Goal: Information Seeking & Learning: Learn about a topic

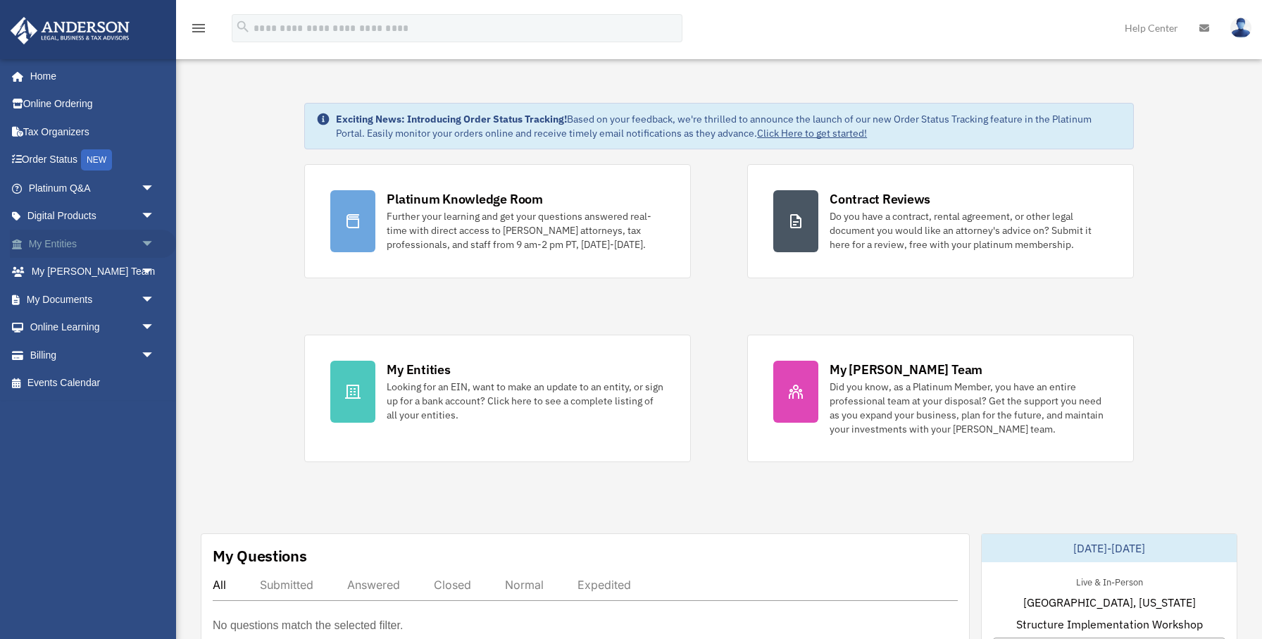
click at [150, 244] on span "arrow_drop_down" at bounding box center [155, 244] width 28 height 29
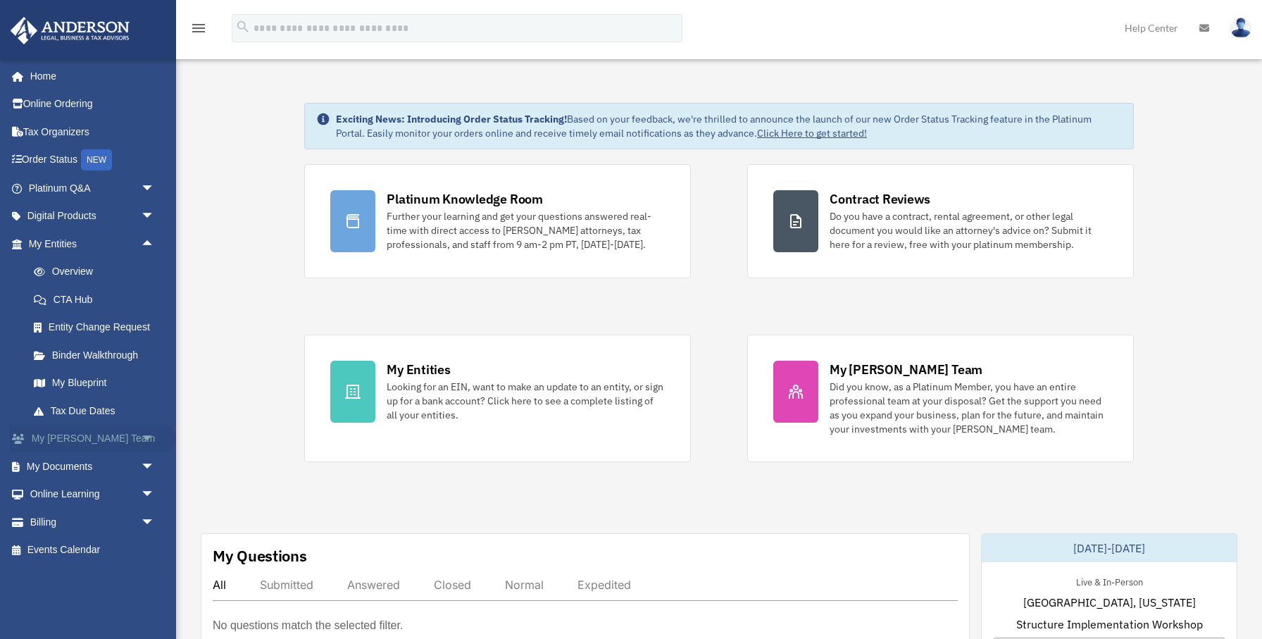
click at [131, 432] on link "My [PERSON_NAME] Team arrow_drop_down" at bounding box center [93, 439] width 166 height 28
click at [145, 464] on span "arrow_drop_down" at bounding box center [155, 466] width 28 height 29
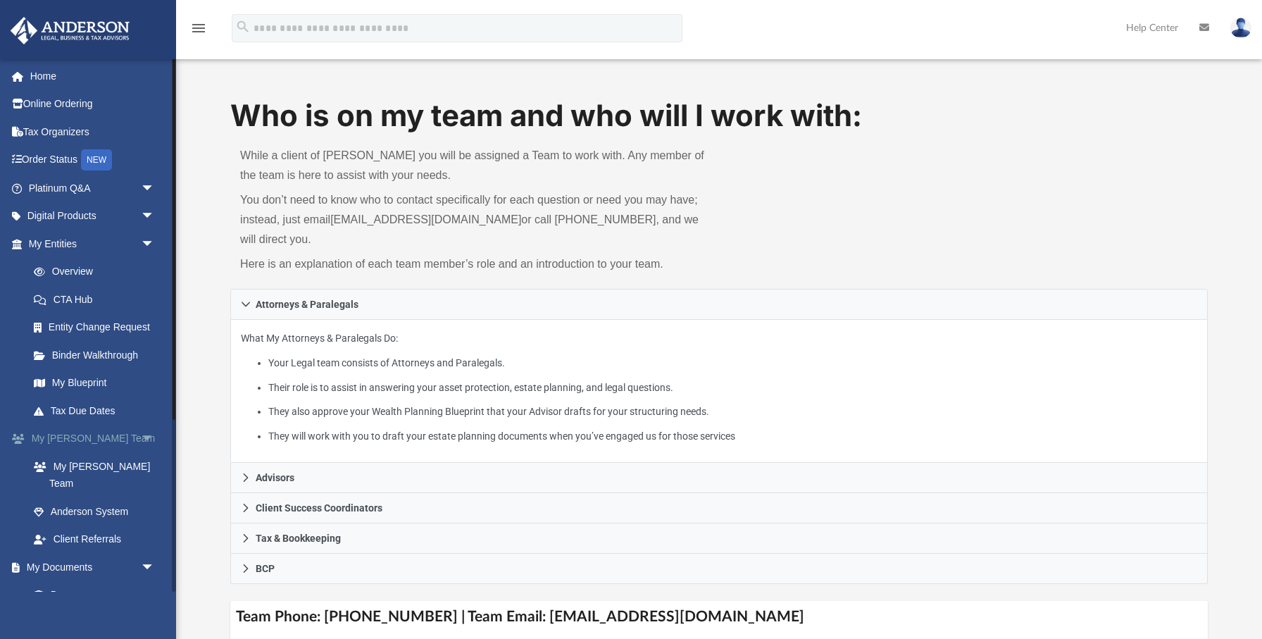
click at [141, 440] on span "arrow_drop_down" at bounding box center [155, 439] width 28 height 29
click at [58, 497] on link "Box" at bounding box center [98, 511] width 156 height 28
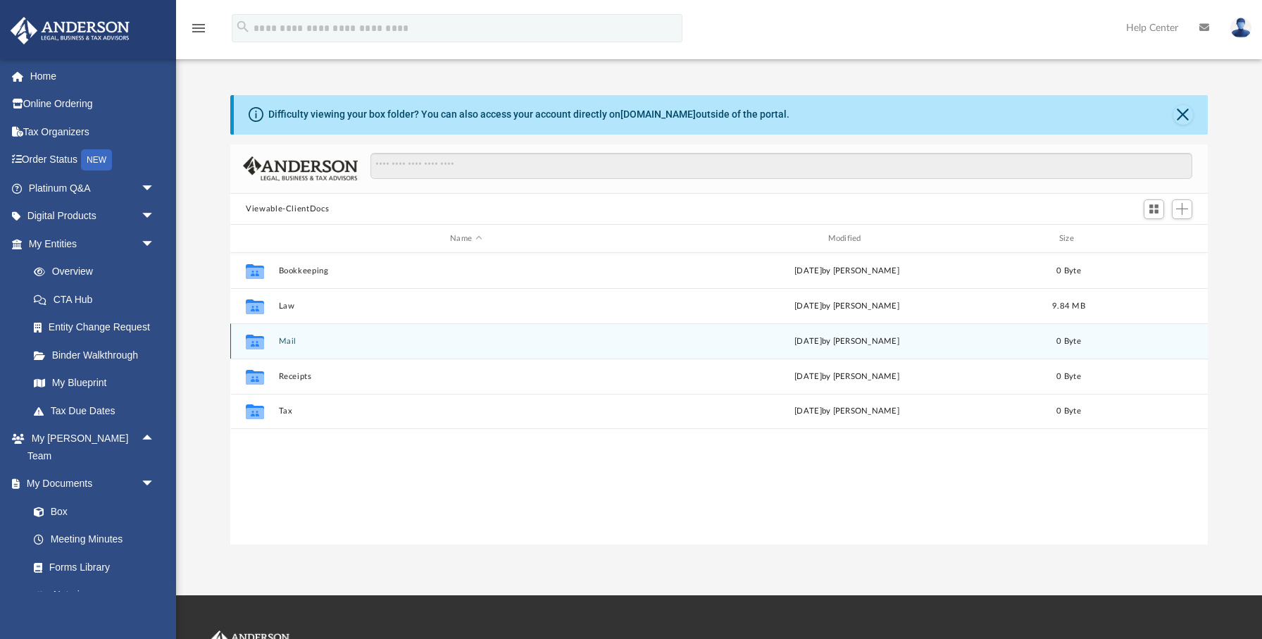
scroll to position [321, 978]
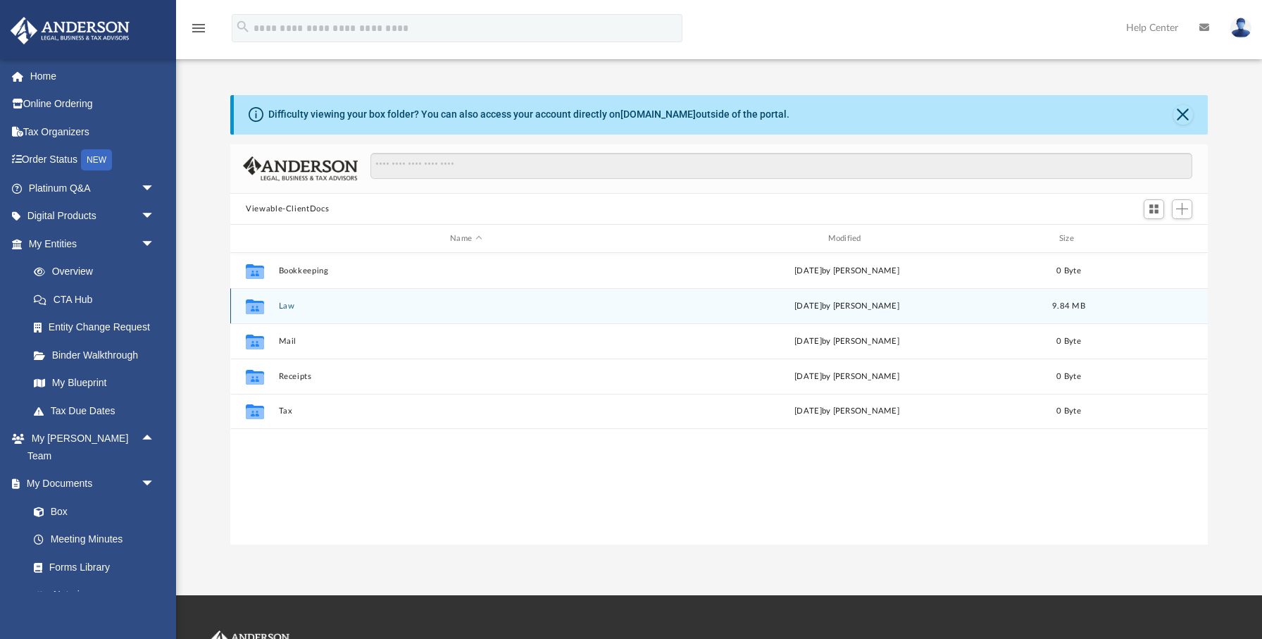
click at [294, 308] on button "Law" at bounding box center [466, 306] width 375 height 9
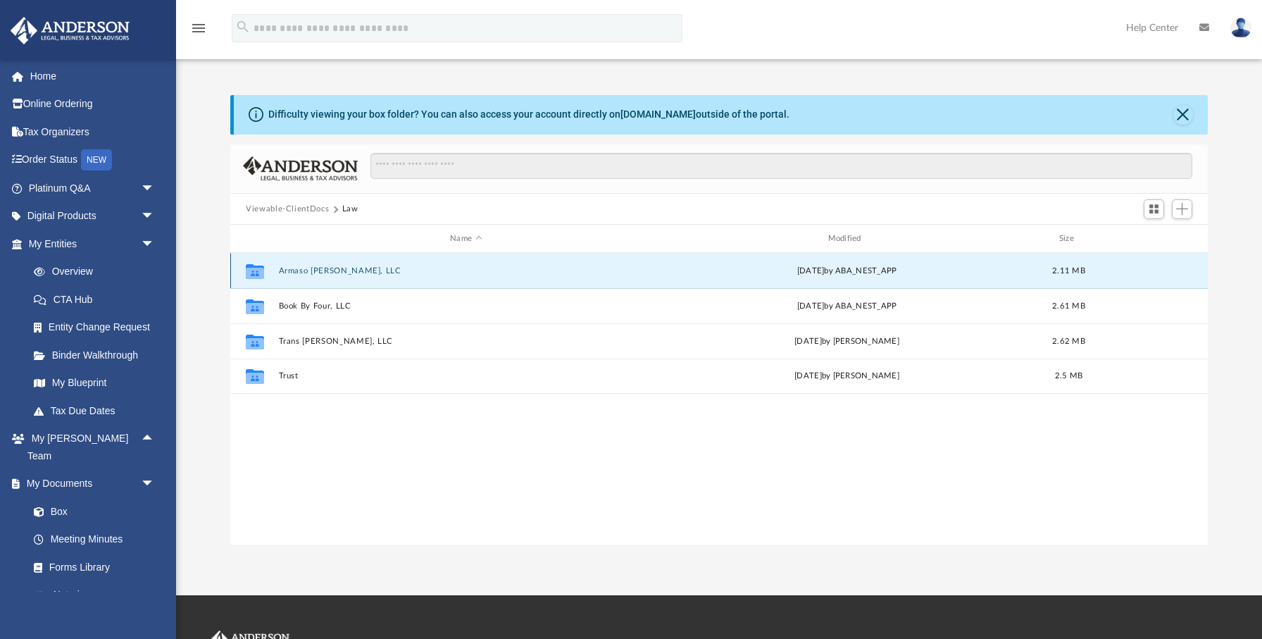
click at [328, 270] on button "Armaso [PERSON_NAME], LLC" at bounding box center [466, 270] width 375 height 9
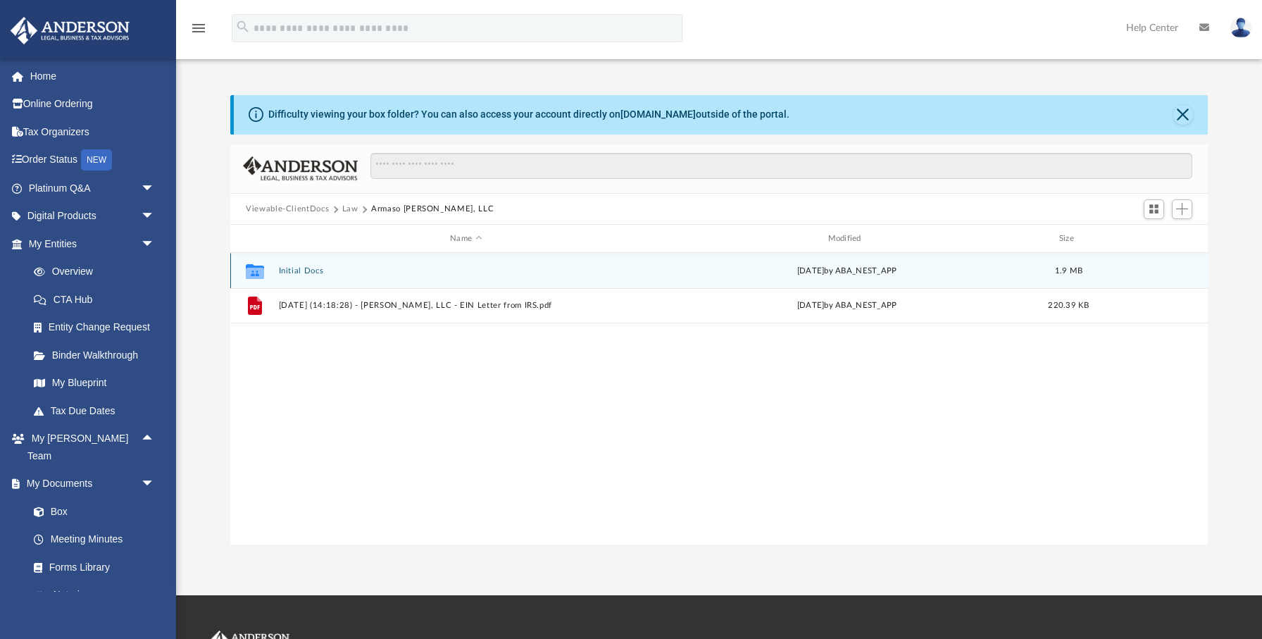
click at [310, 272] on button "Initial Docs" at bounding box center [466, 270] width 375 height 9
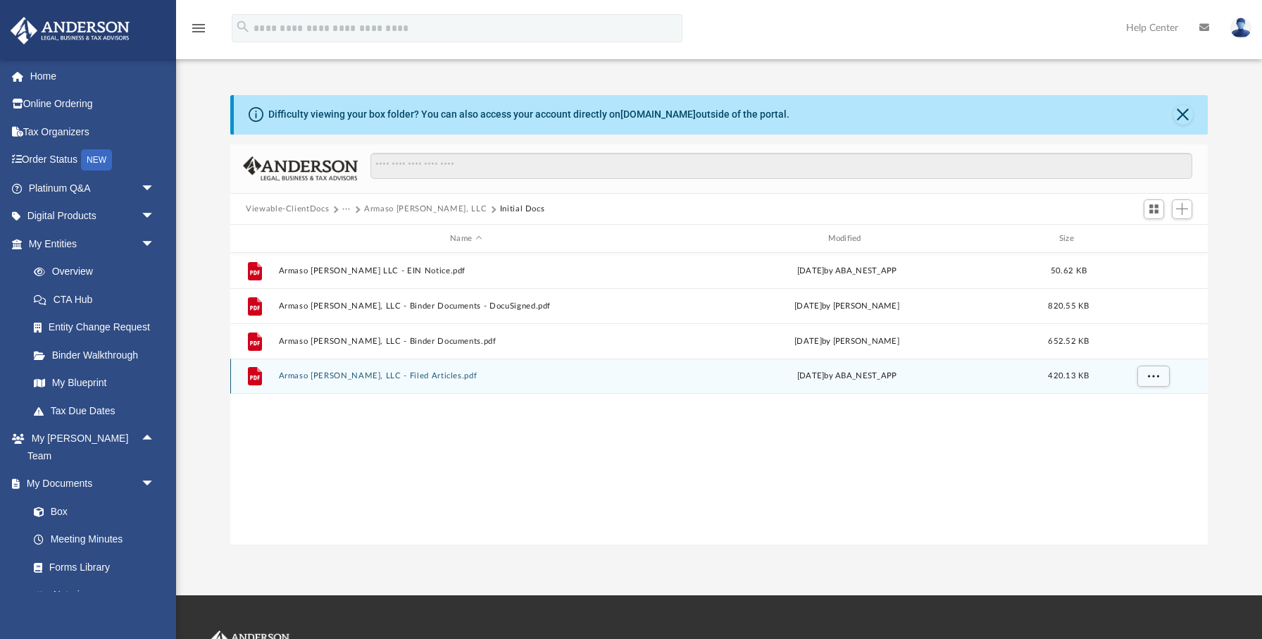
click at [409, 375] on button "Armaso [PERSON_NAME], LLC - Filed Articles.pdf" at bounding box center [466, 376] width 375 height 9
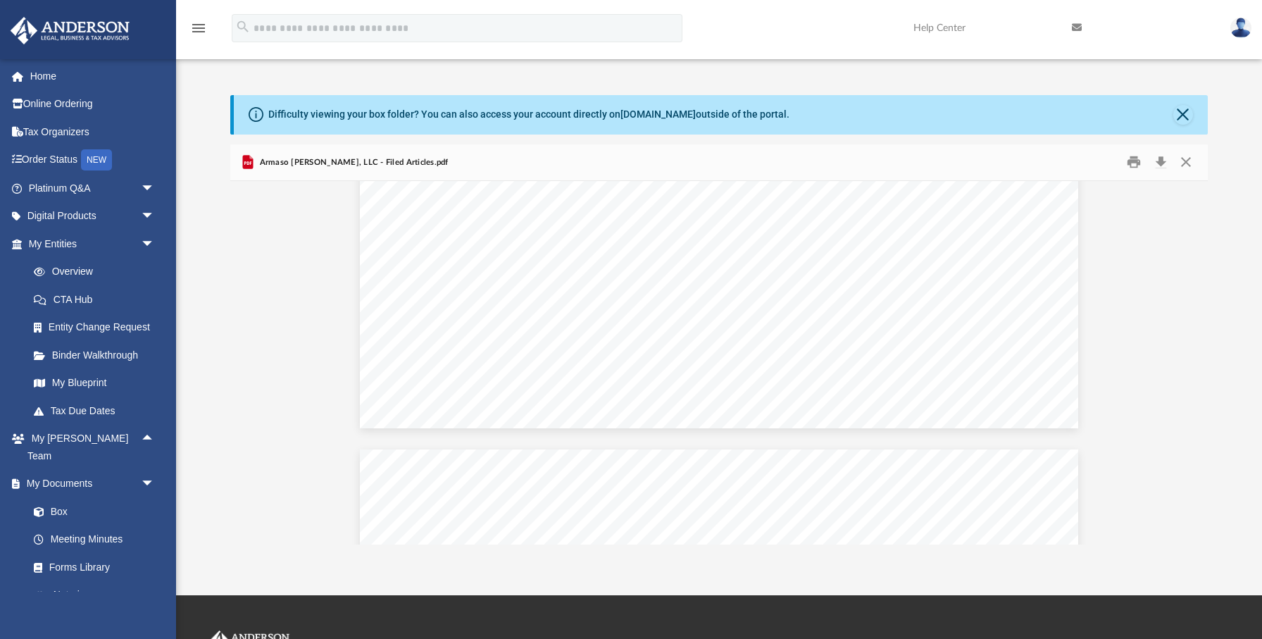
scroll to position [1638, 0]
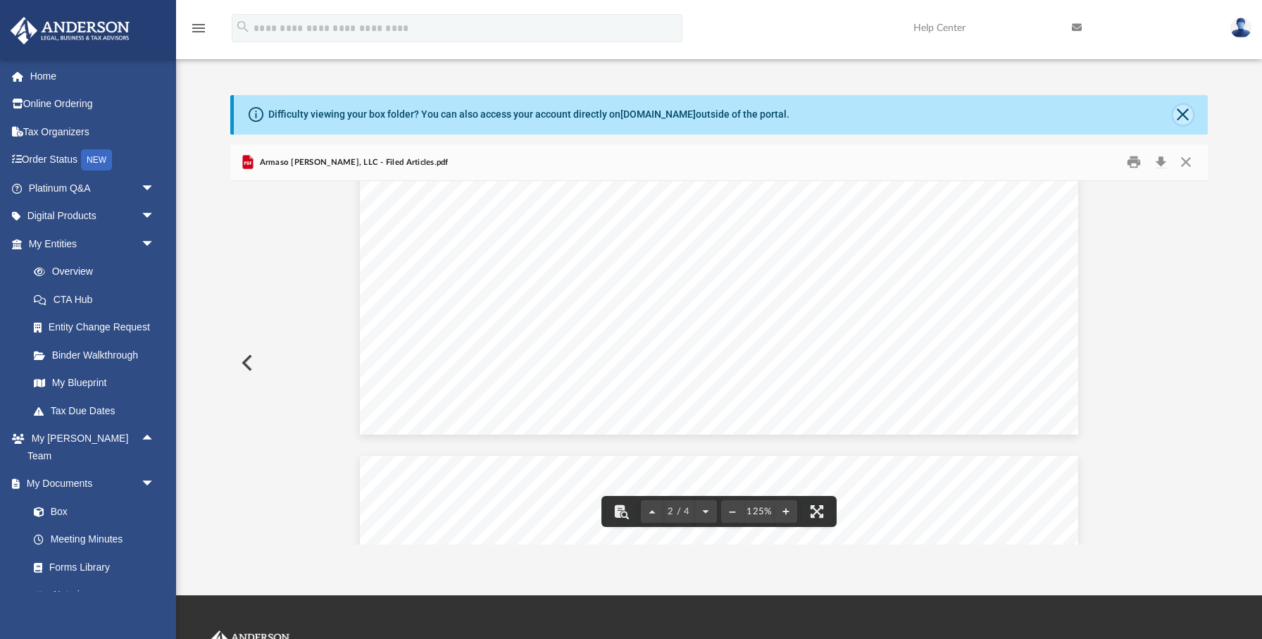
click at [1187, 121] on button "Close" at bounding box center [1184, 115] width 20 height 20
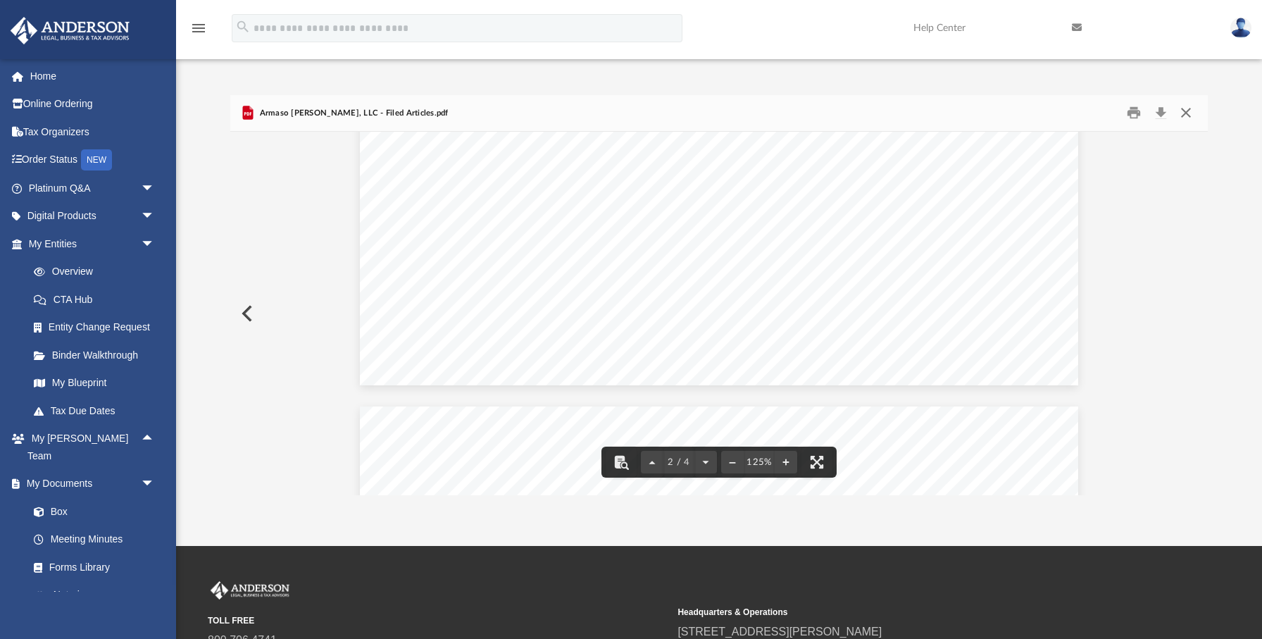
click at [1188, 116] on button "Close" at bounding box center [1186, 113] width 25 height 22
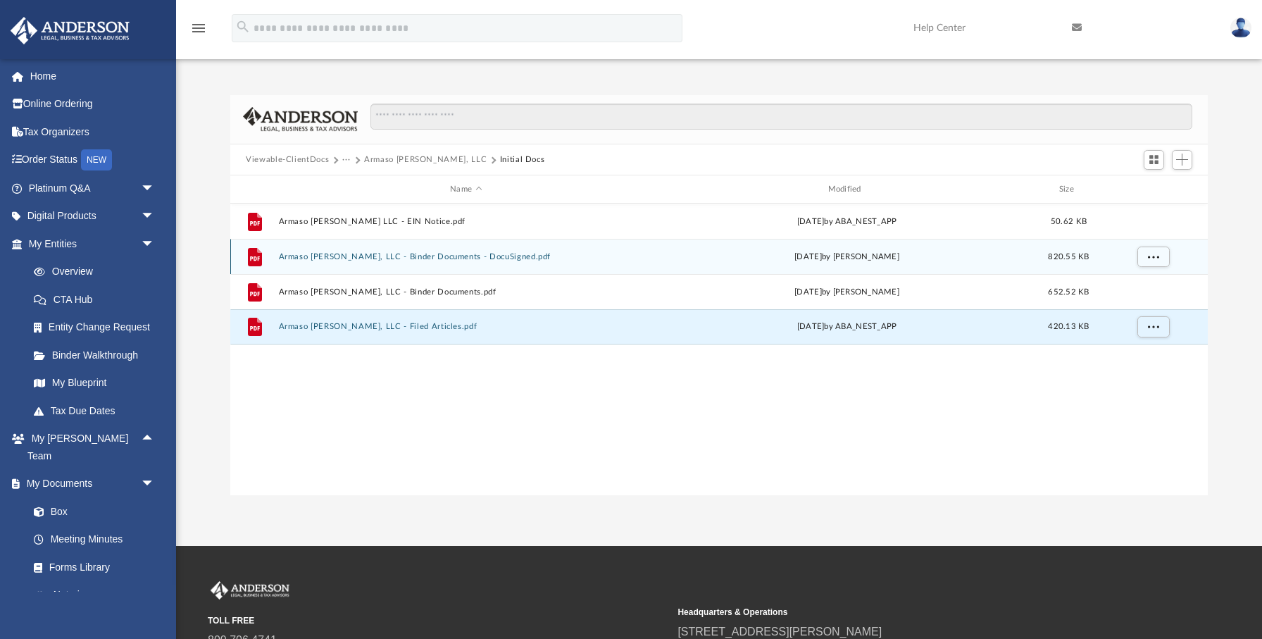
click at [430, 255] on button "Armaso [PERSON_NAME], LLC - Binder Documents - DocuSigned.pdf" at bounding box center [466, 256] width 375 height 9
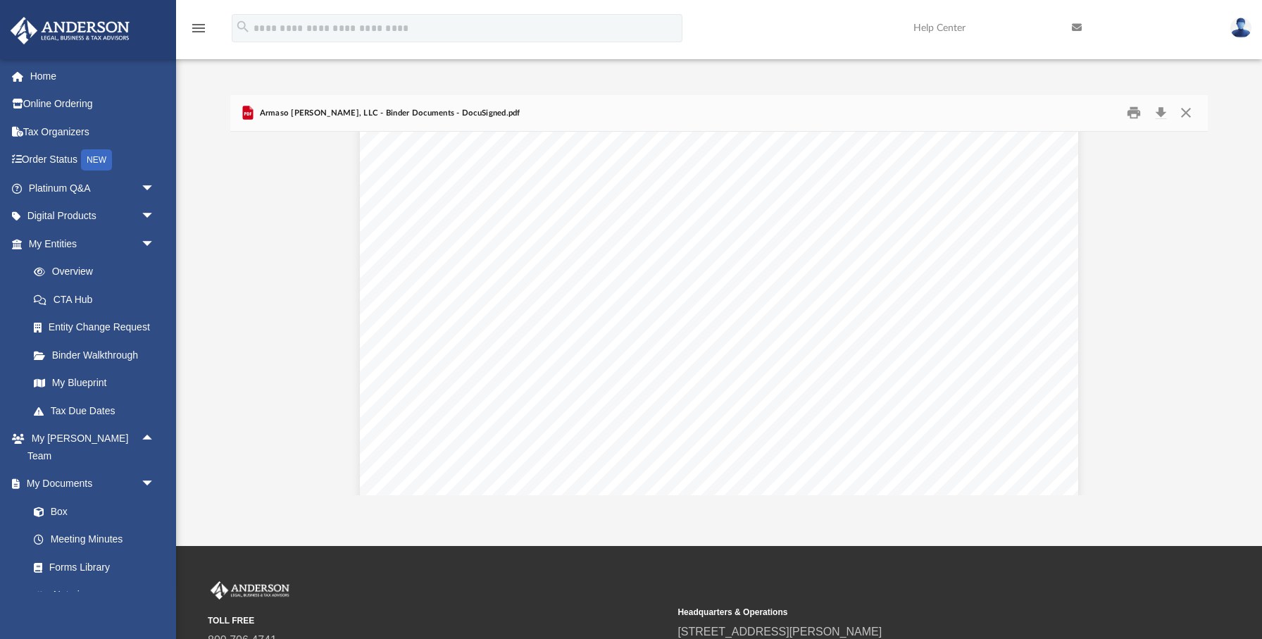
scroll to position [1141, 0]
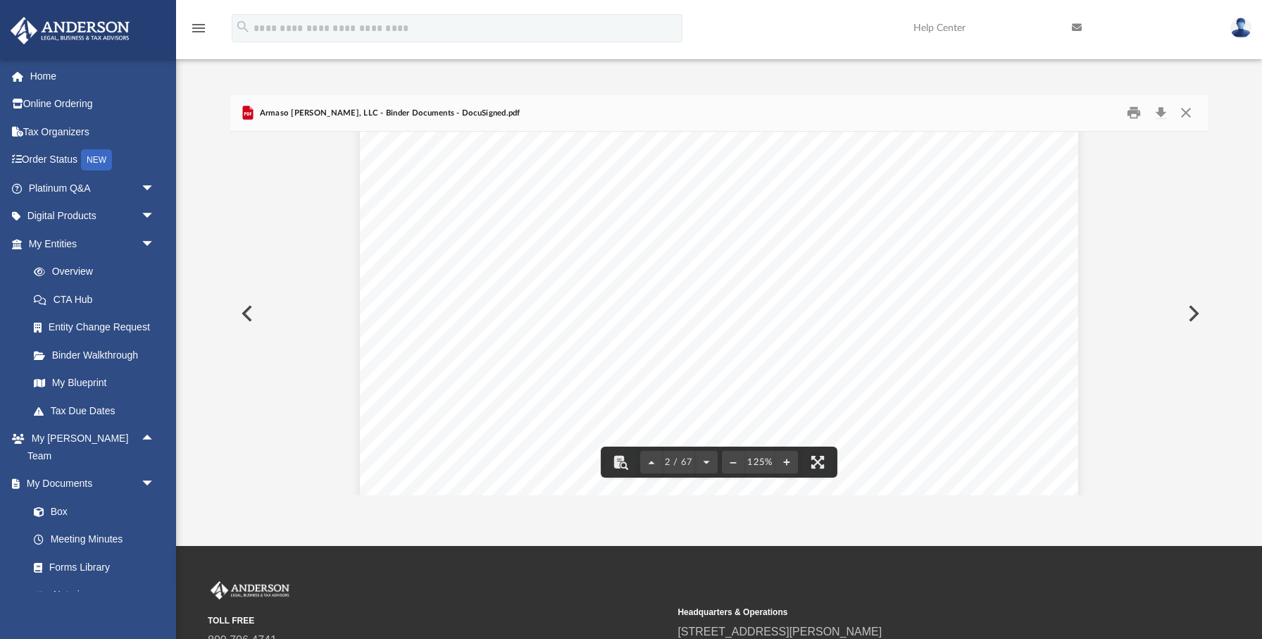
drag, startPoint x: 657, startPoint y: 220, endPoint x: 942, endPoint y: 215, distance: 285.4
click at [855, 215] on span "[STREET_ADDRESS][US_STATE]" at bounding box center [755, 219] width 199 height 14
click at [796, 355] on div "Overview of Armaso [PERSON_NAME], LLC Entity Formation Information State of Org…" at bounding box center [719, 418] width 719 height 930
click at [1189, 108] on button "Close" at bounding box center [1186, 113] width 25 height 22
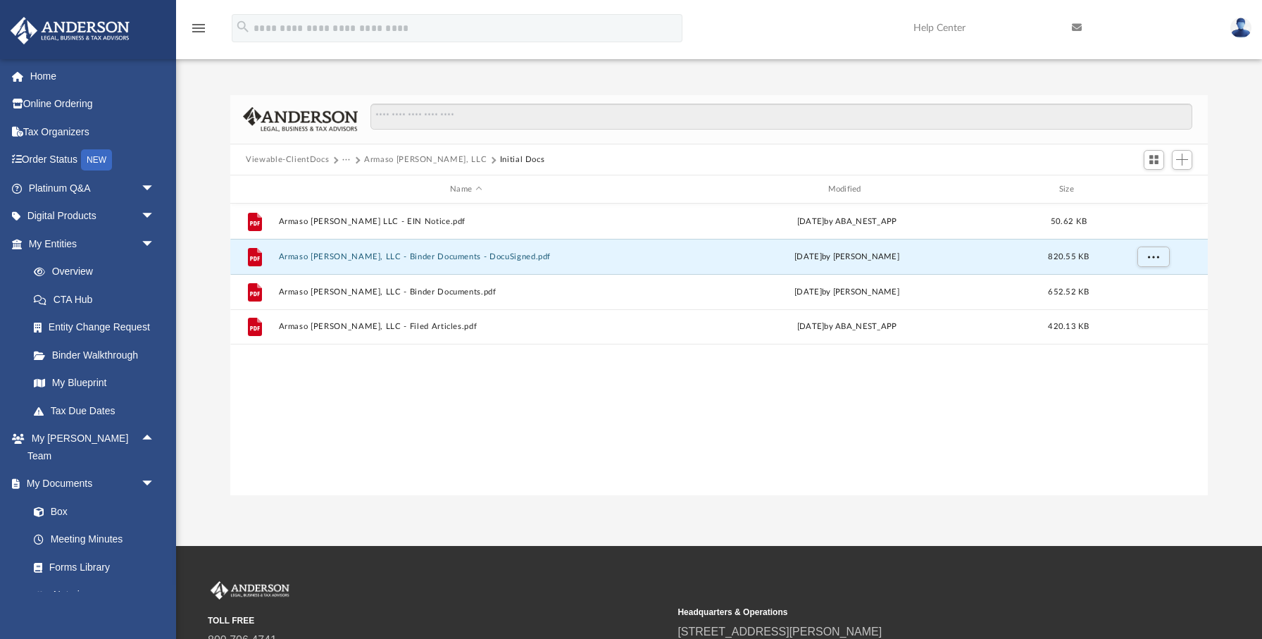
click at [404, 159] on button "Armaso [PERSON_NAME], LLC" at bounding box center [425, 160] width 123 height 13
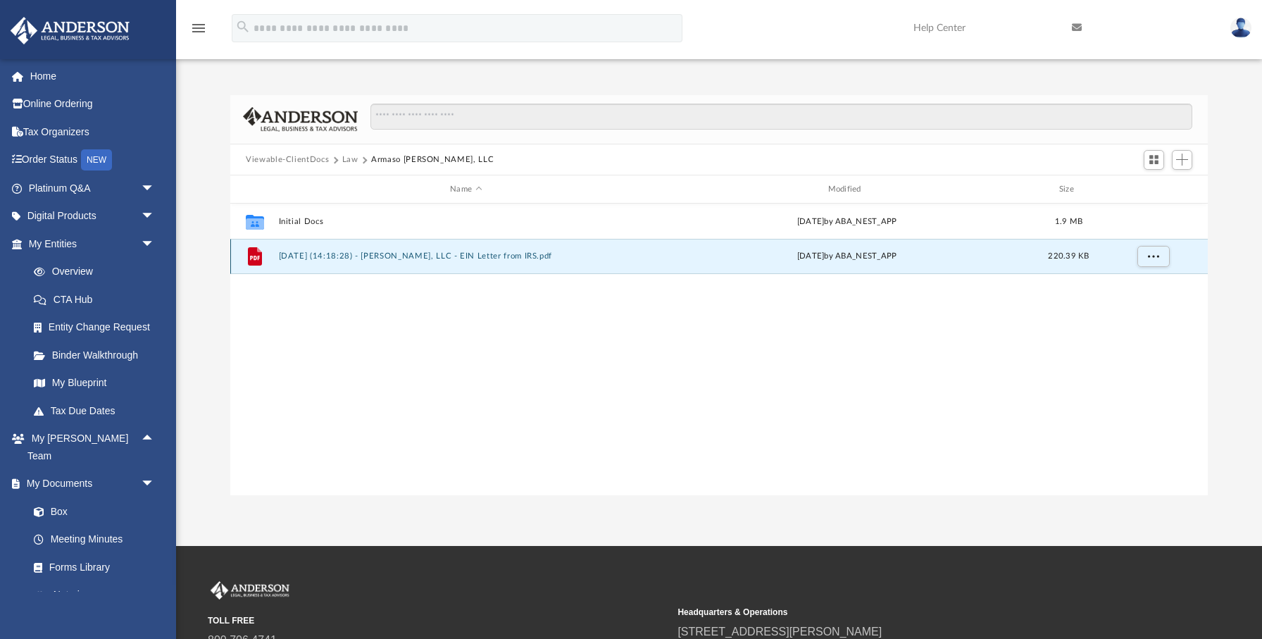
click at [389, 257] on button "[DATE] (14:18:28) - [PERSON_NAME], LLC - EIN Letter from IRS.pdf" at bounding box center [466, 256] width 375 height 9
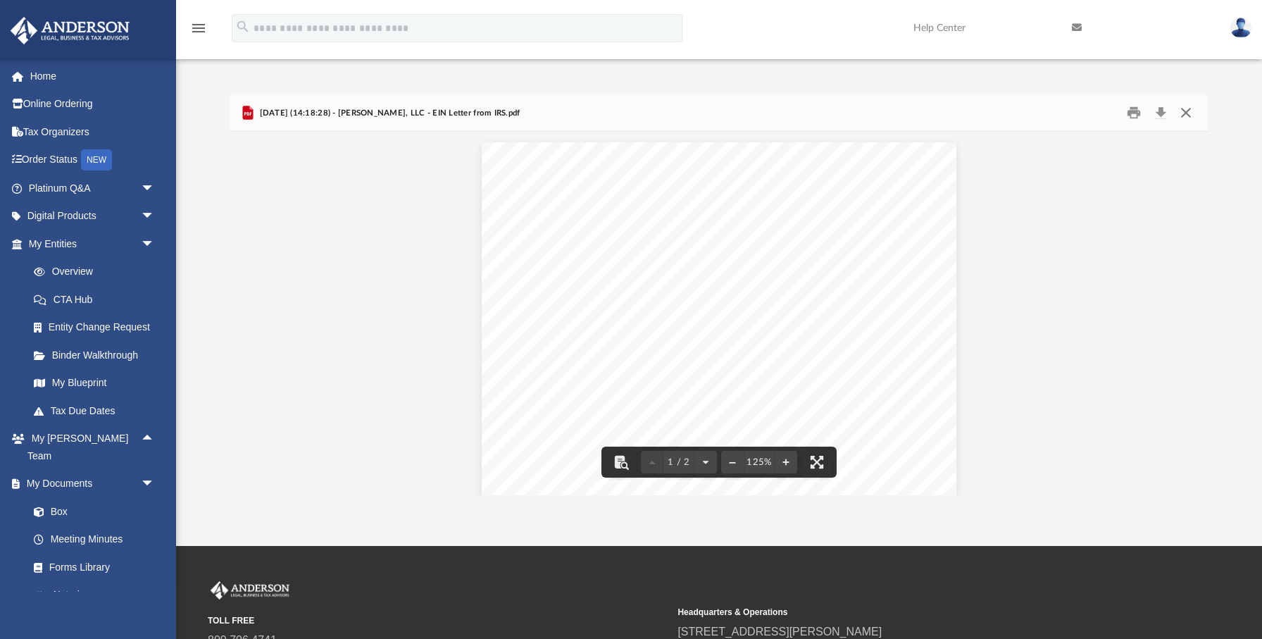
click at [1191, 108] on button "Close" at bounding box center [1186, 113] width 25 height 22
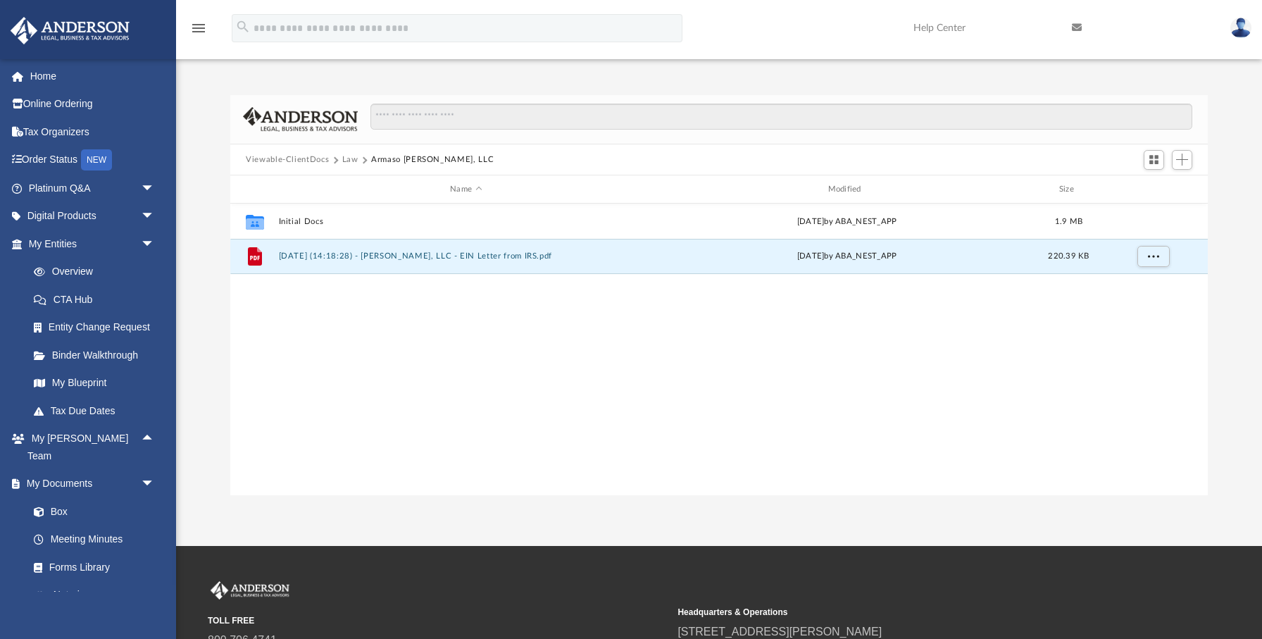
click at [352, 159] on button "Law" at bounding box center [350, 160] width 16 height 13
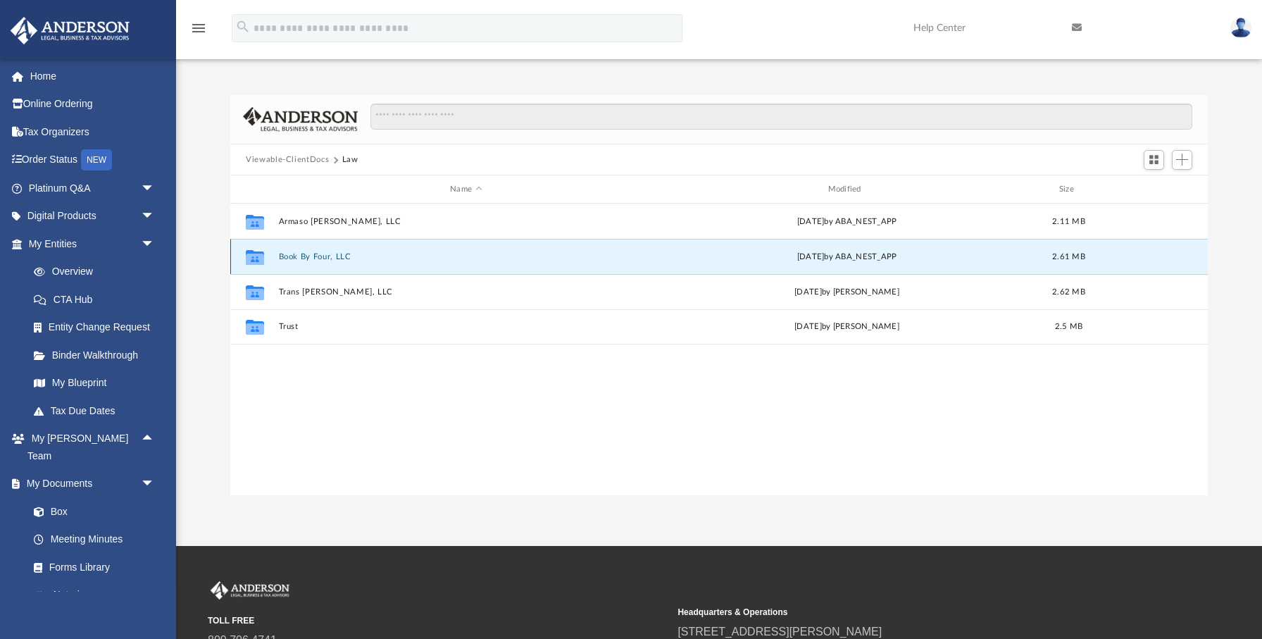
click at [327, 256] on button "Book By Four, LLC" at bounding box center [466, 256] width 375 height 9
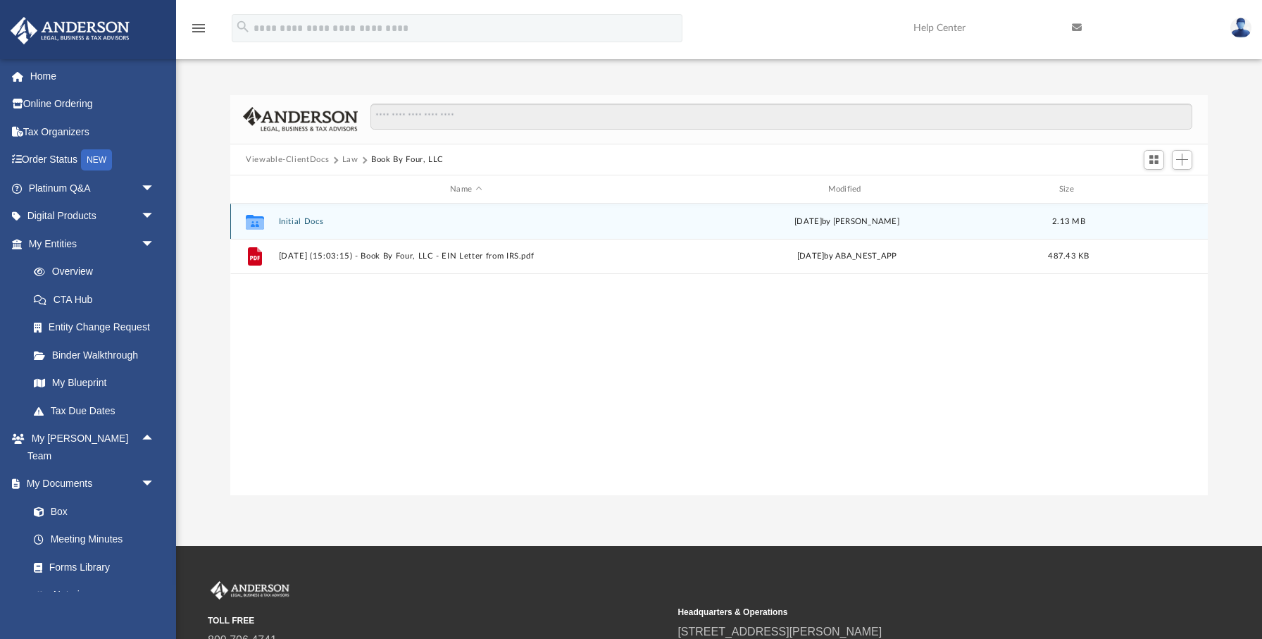
click at [316, 218] on button "Initial Docs" at bounding box center [466, 221] width 375 height 9
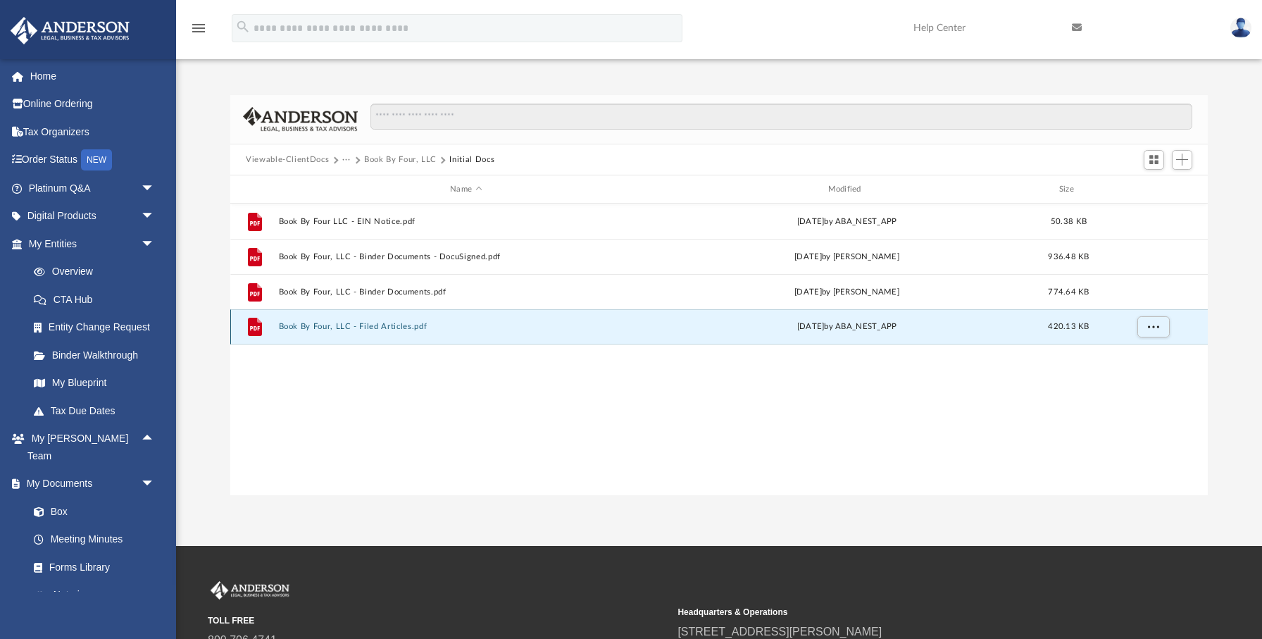
click at [398, 324] on button "Book By Four, LLC - Filed Articles.pdf" at bounding box center [466, 327] width 375 height 9
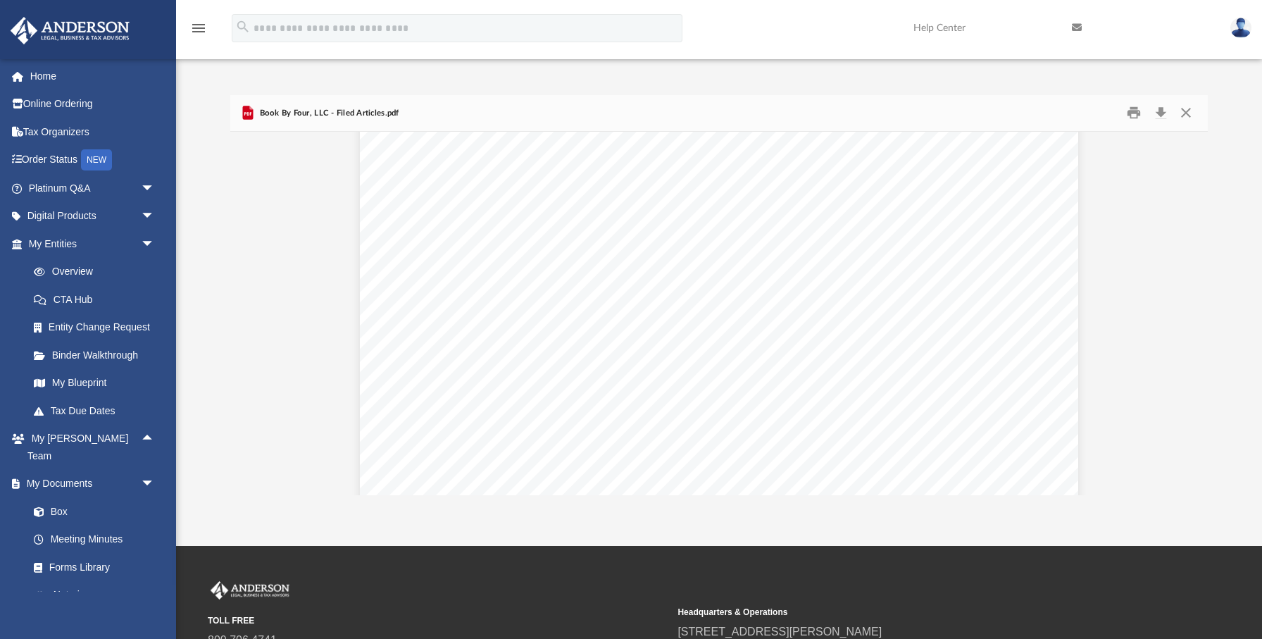
scroll to position [1968, 0]
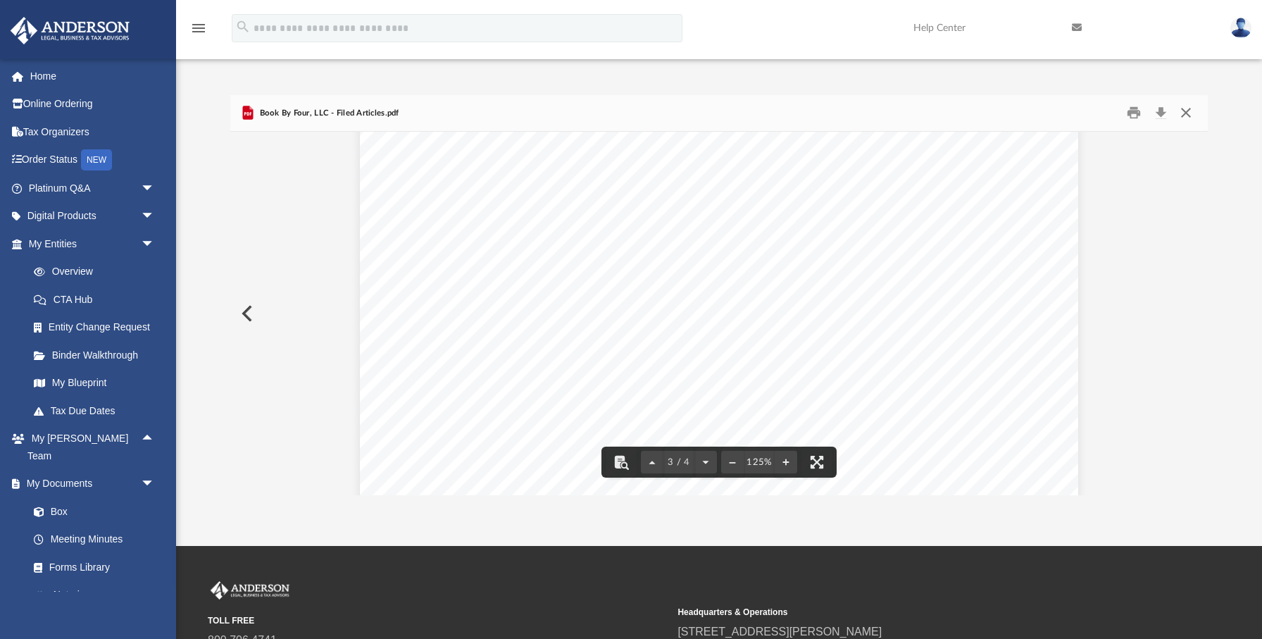
click at [1191, 113] on button "Close" at bounding box center [1186, 113] width 25 height 22
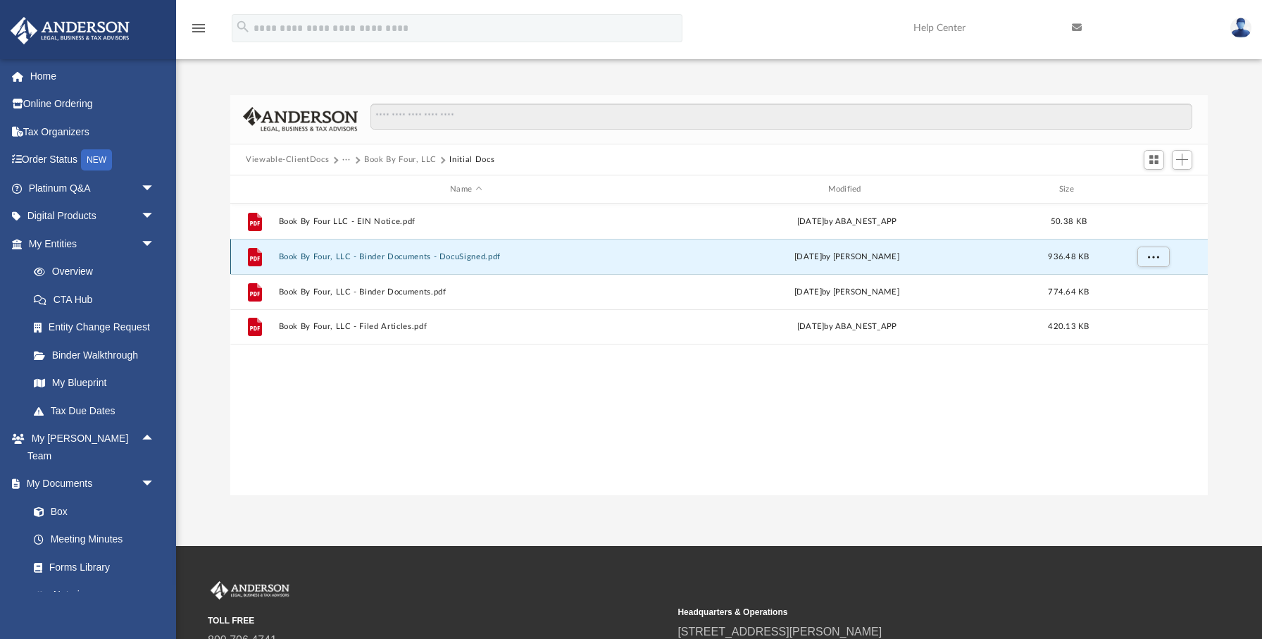
click at [404, 259] on button "Book By Four, LLC - Binder Documents - DocuSigned.pdf" at bounding box center [466, 256] width 375 height 9
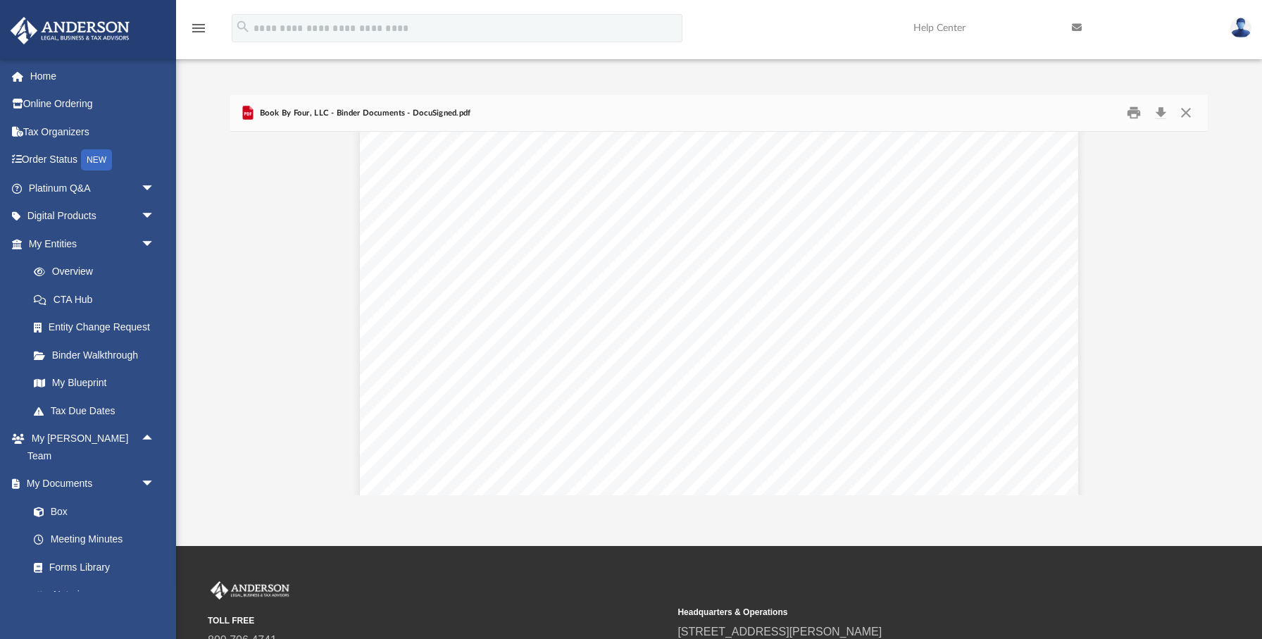
scroll to position [1079, 0]
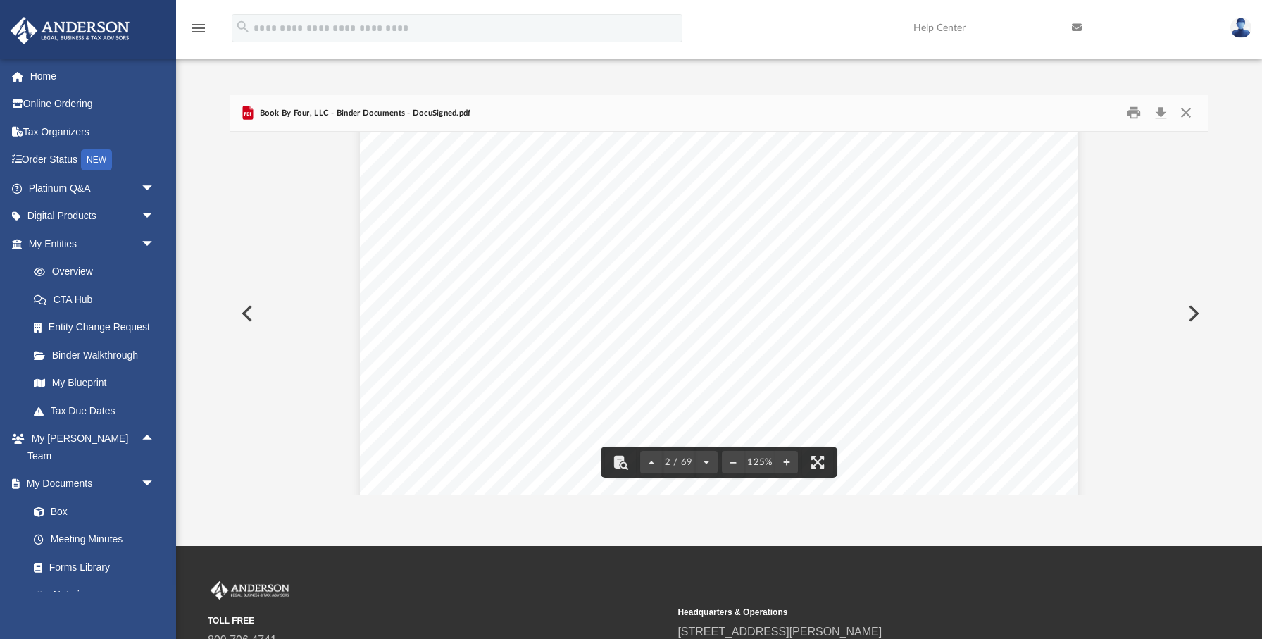
drag, startPoint x: 658, startPoint y: 264, endPoint x: 944, endPoint y: 261, distance: 286.0
click at [944, 261] on div "Overview of Book By Four, LLC Entity Formation Information State of Organizatio…" at bounding box center [719, 479] width 719 height 930
click at [862, 340] on div "Overview of Book By Four, LLC Entity Formation Information State of Organizatio…" at bounding box center [719, 479] width 719 height 930
click at [894, 228] on div "Overview of Book By Four, LLC Entity Formation Information State of Organizatio…" at bounding box center [719, 479] width 719 height 930
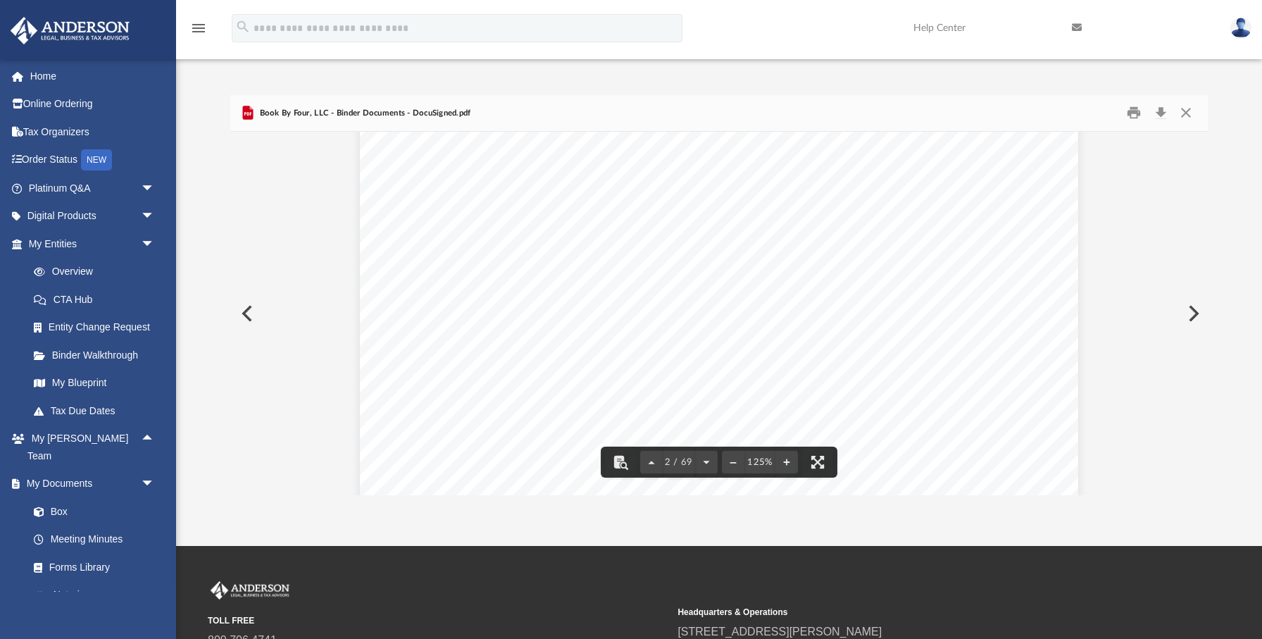
click at [855, 367] on span "[STREET_ADDRESS][US_STATE]" at bounding box center [755, 363] width 199 height 14
drag, startPoint x: 660, startPoint y: 437, endPoint x: 719, endPoint y: 437, distance: 59.2
click at [719, 437] on span "2915316" at bounding box center [699, 439] width 49 height 14
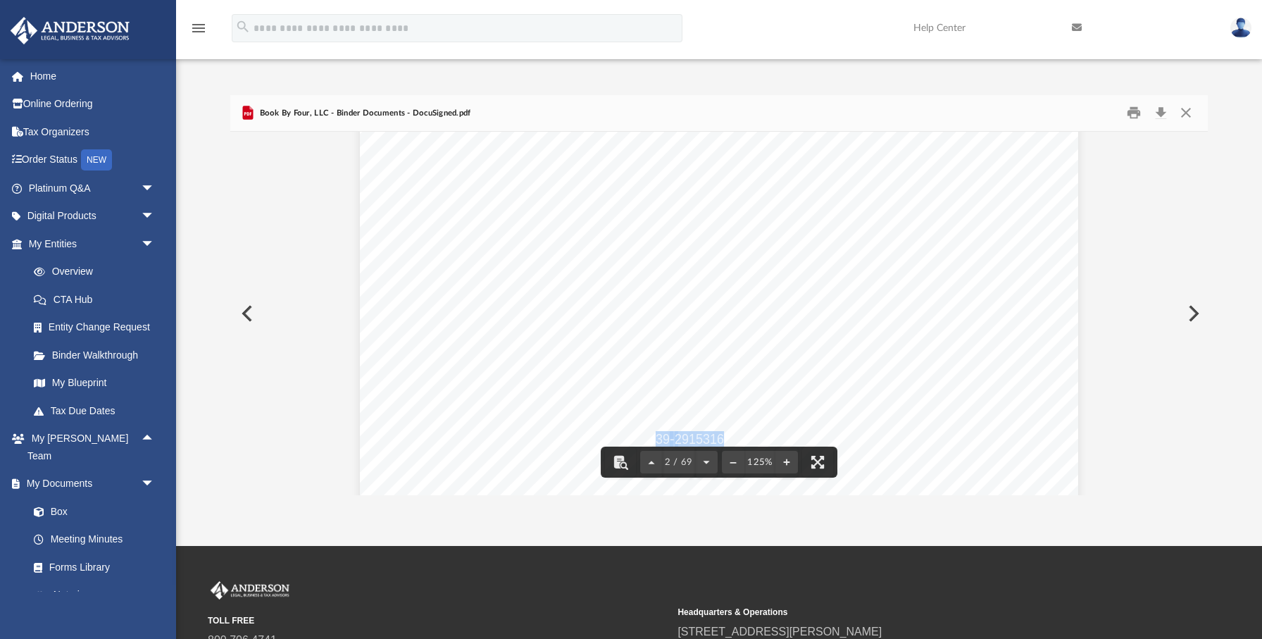
drag, startPoint x: 658, startPoint y: 437, endPoint x: 723, endPoint y: 437, distance: 64.8
click at [1187, 116] on button "Close" at bounding box center [1186, 113] width 25 height 22
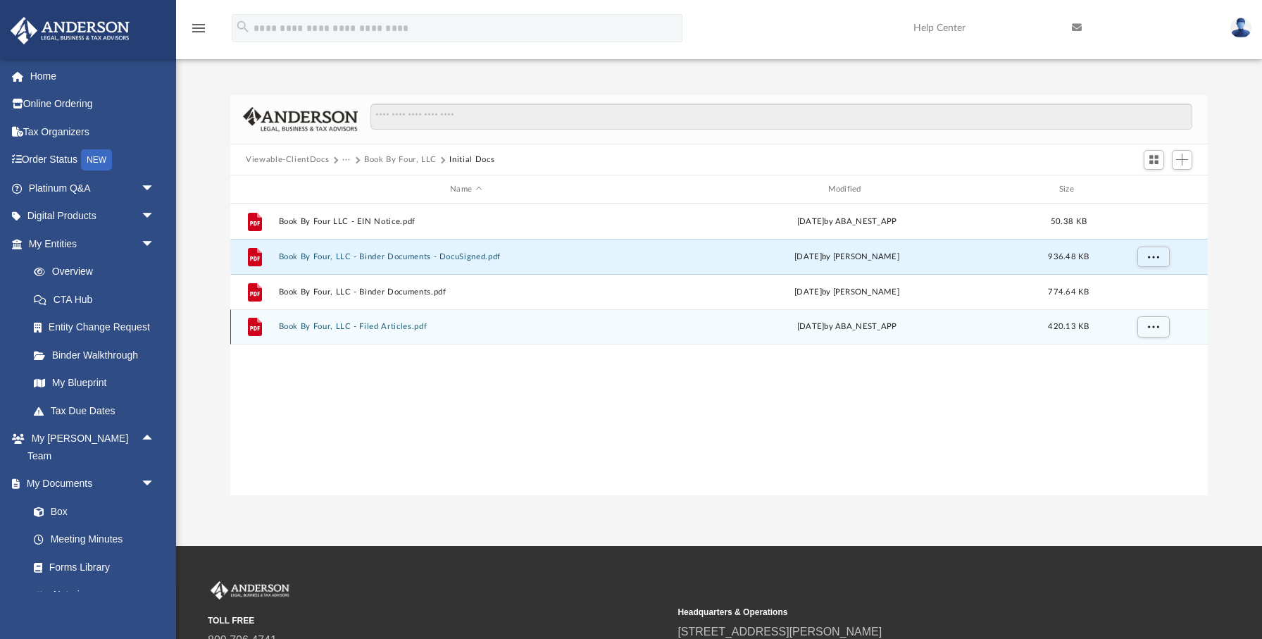
click at [397, 325] on button "Book By Four, LLC - Filed Articles.pdf" at bounding box center [466, 327] width 375 height 9
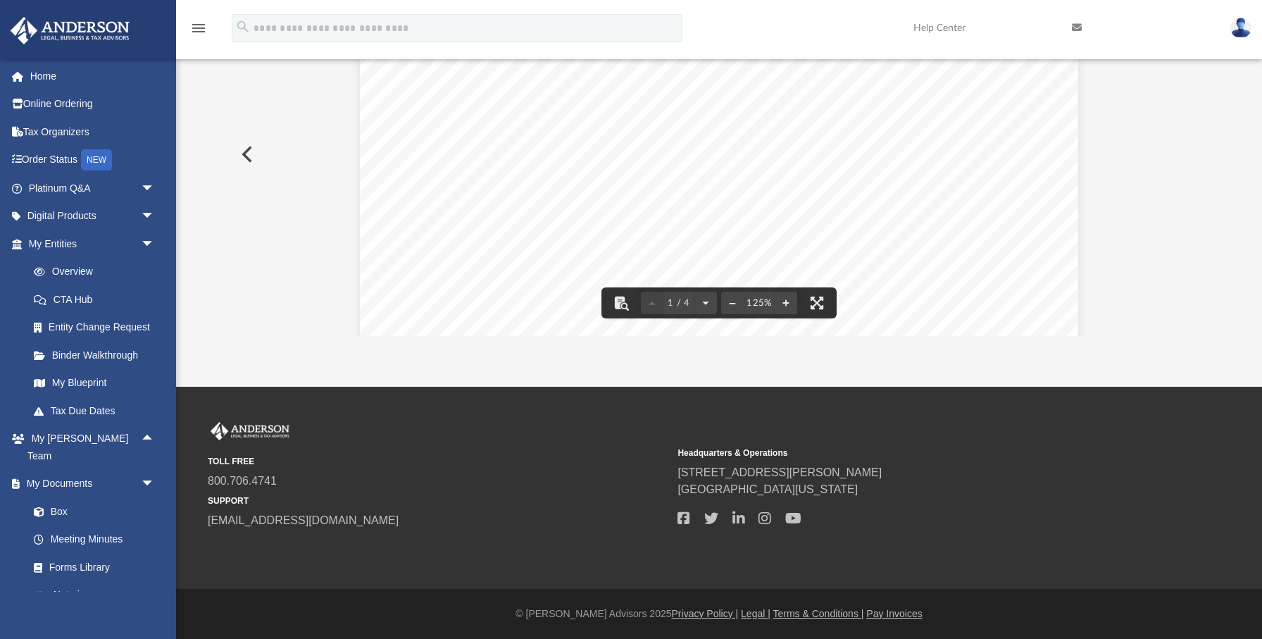
scroll to position [0, 0]
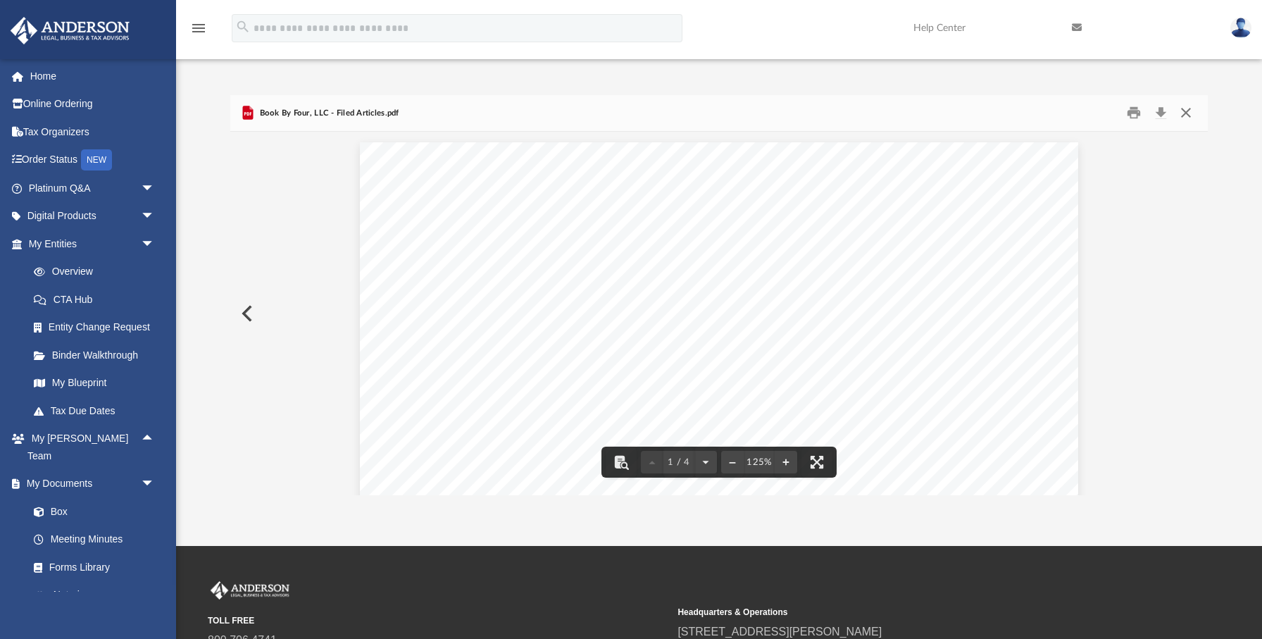
click at [1186, 118] on button "Close" at bounding box center [1186, 113] width 25 height 22
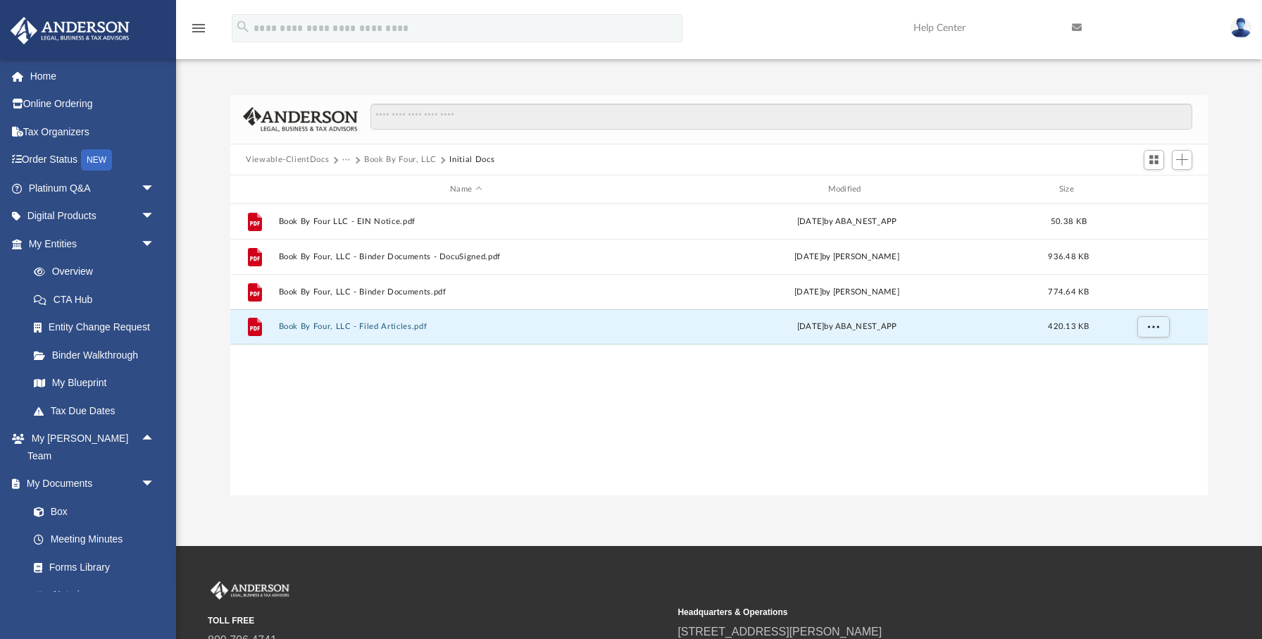
click at [390, 159] on button "Book By Four, LLC" at bounding box center [400, 160] width 73 height 13
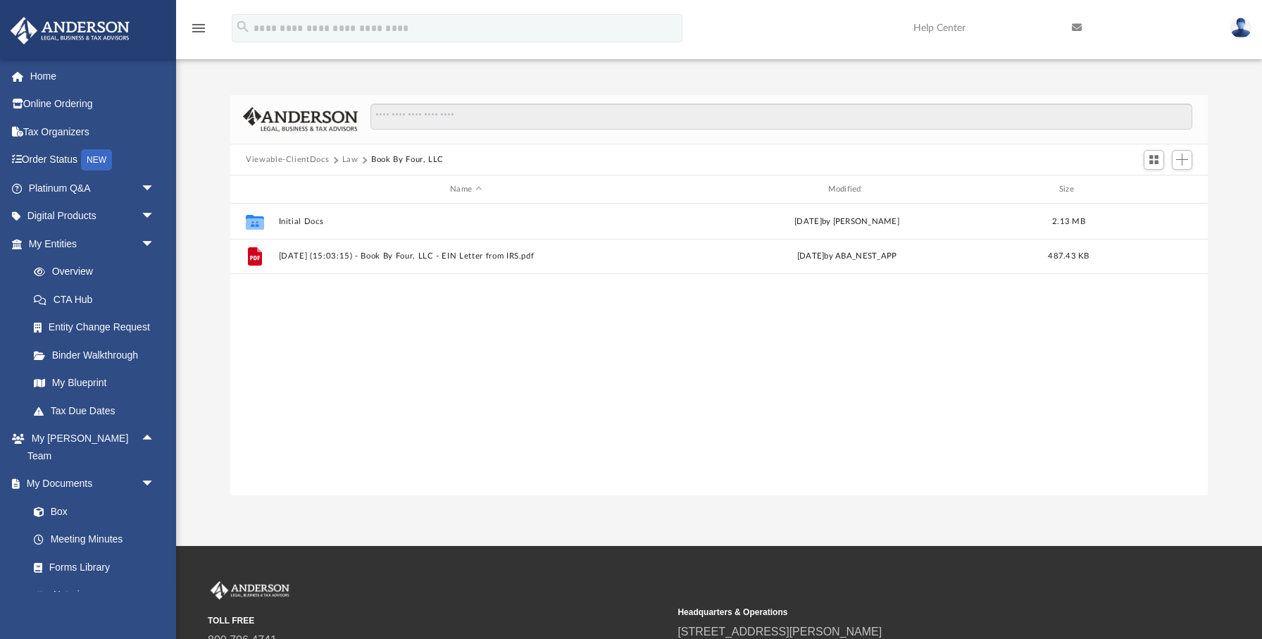
click at [353, 160] on button "Law" at bounding box center [350, 160] width 16 height 13
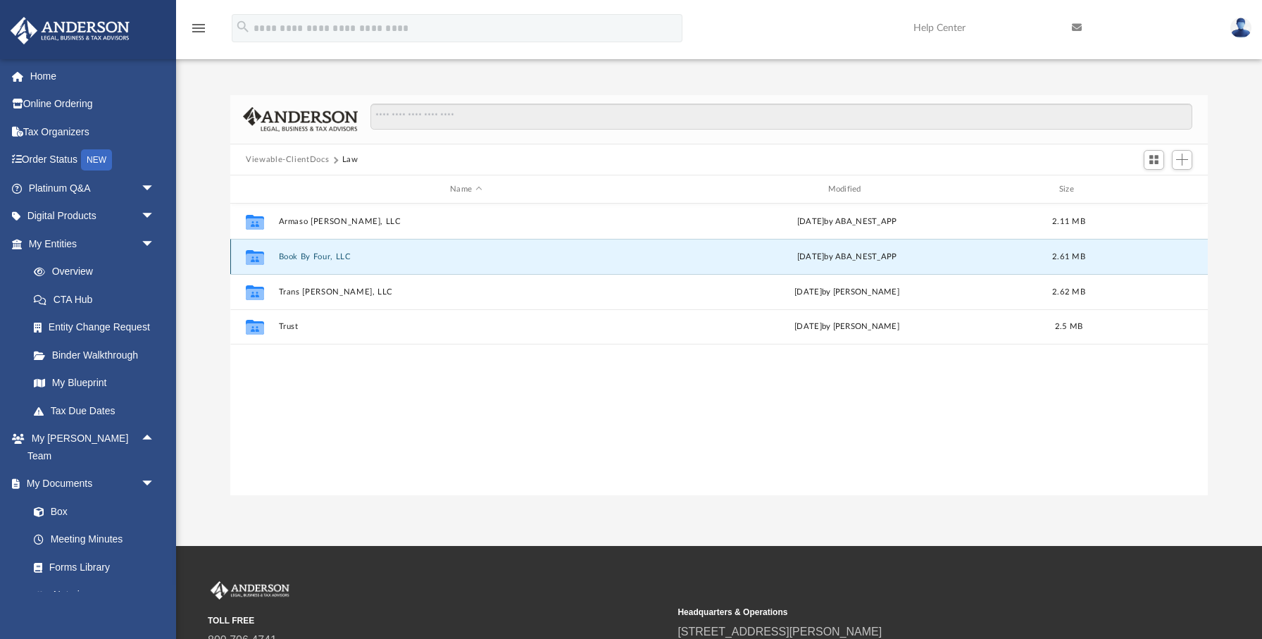
click at [323, 254] on button "Book By Four, LLC" at bounding box center [466, 256] width 375 height 9
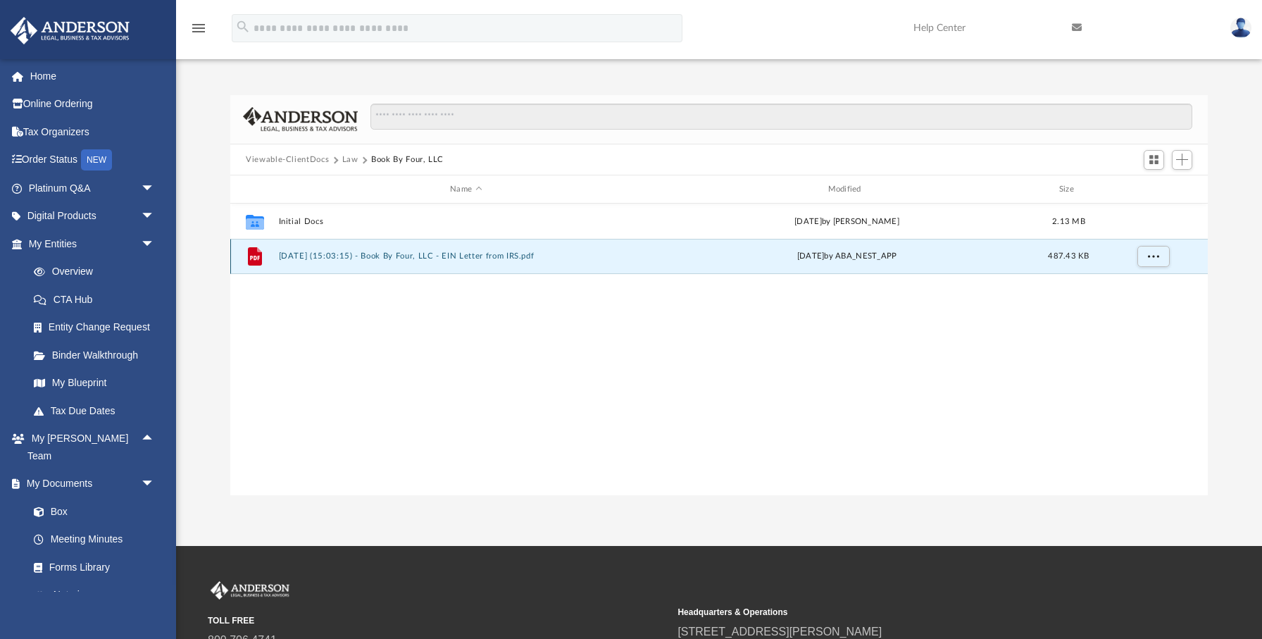
click at [398, 258] on button "[DATE] (15:03:15) - Book By Four, LLC - EIN Letter from IRS.pdf" at bounding box center [466, 256] width 375 height 9
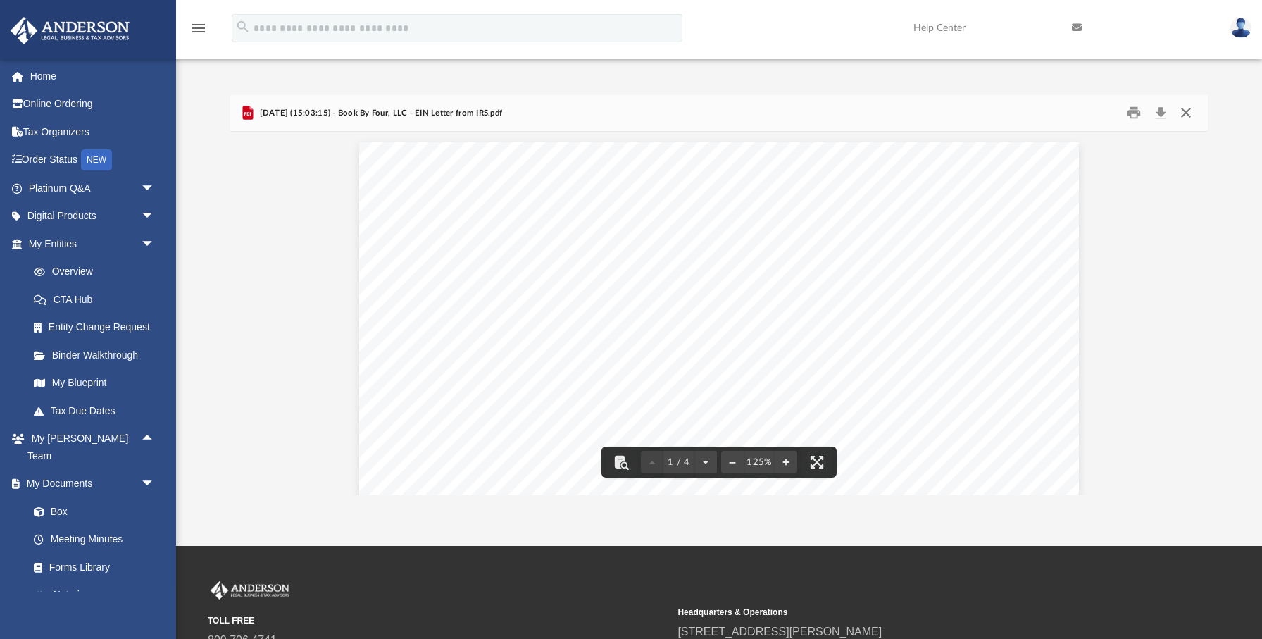
click at [1188, 114] on button "Close" at bounding box center [1186, 113] width 25 height 22
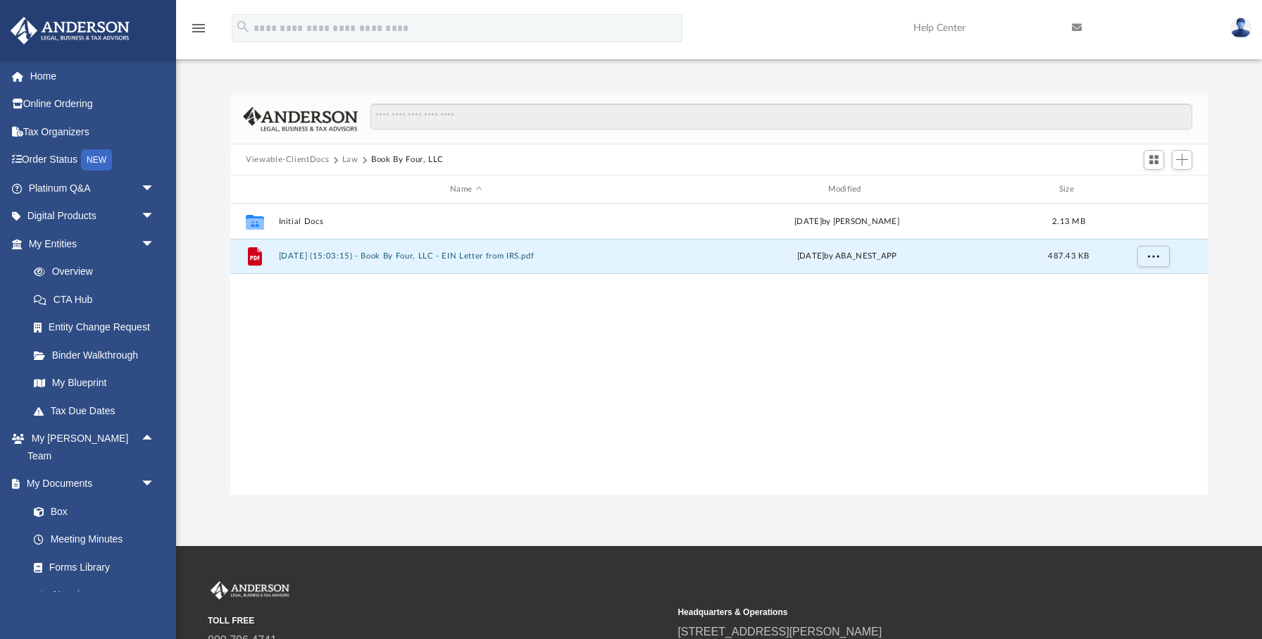
click at [344, 159] on button "Law" at bounding box center [350, 160] width 16 height 13
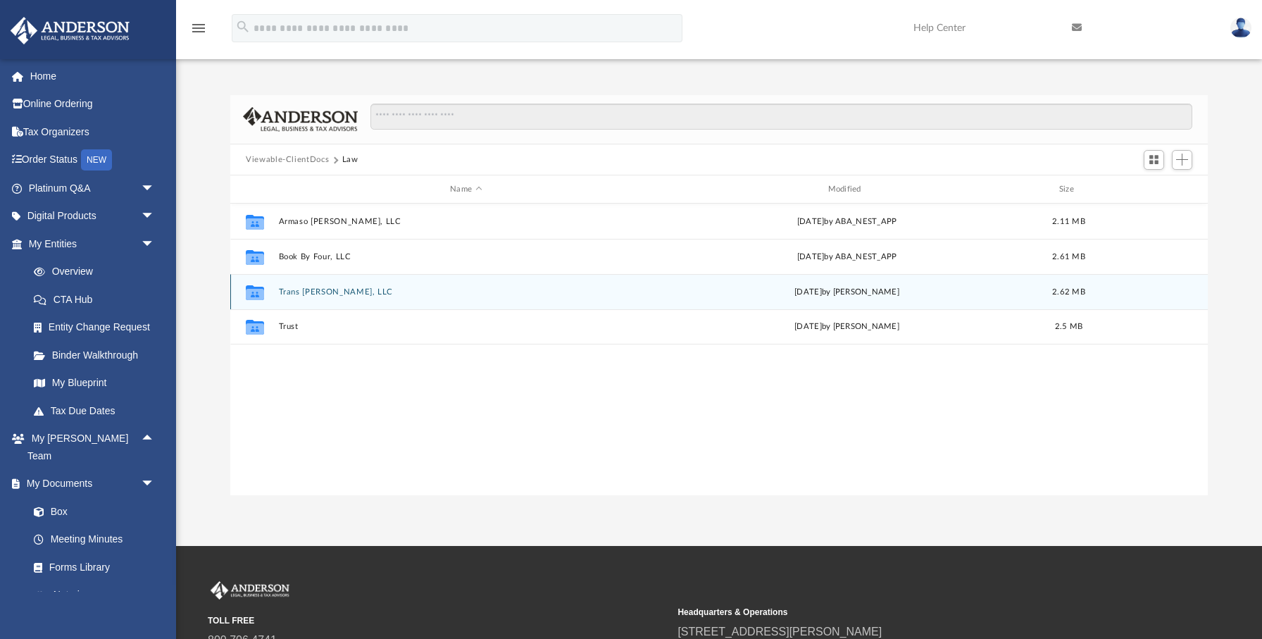
click at [322, 287] on div "Collaborated Folder Trans [PERSON_NAME], LLC [DATE] by [PERSON_NAME] 2.62 MB" at bounding box center [719, 291] width 978 height 35
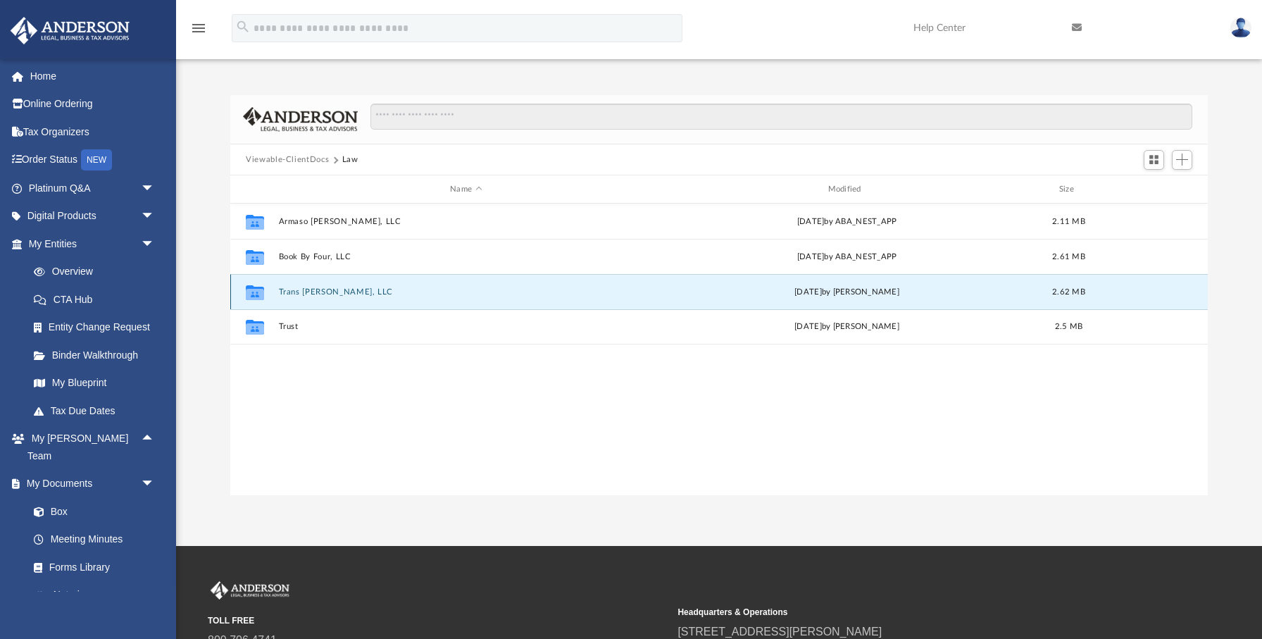
click at [321, 292] on button "Trans [PERSON_NAME], LLC" at bounding box center [466, 291] width 375 height 9
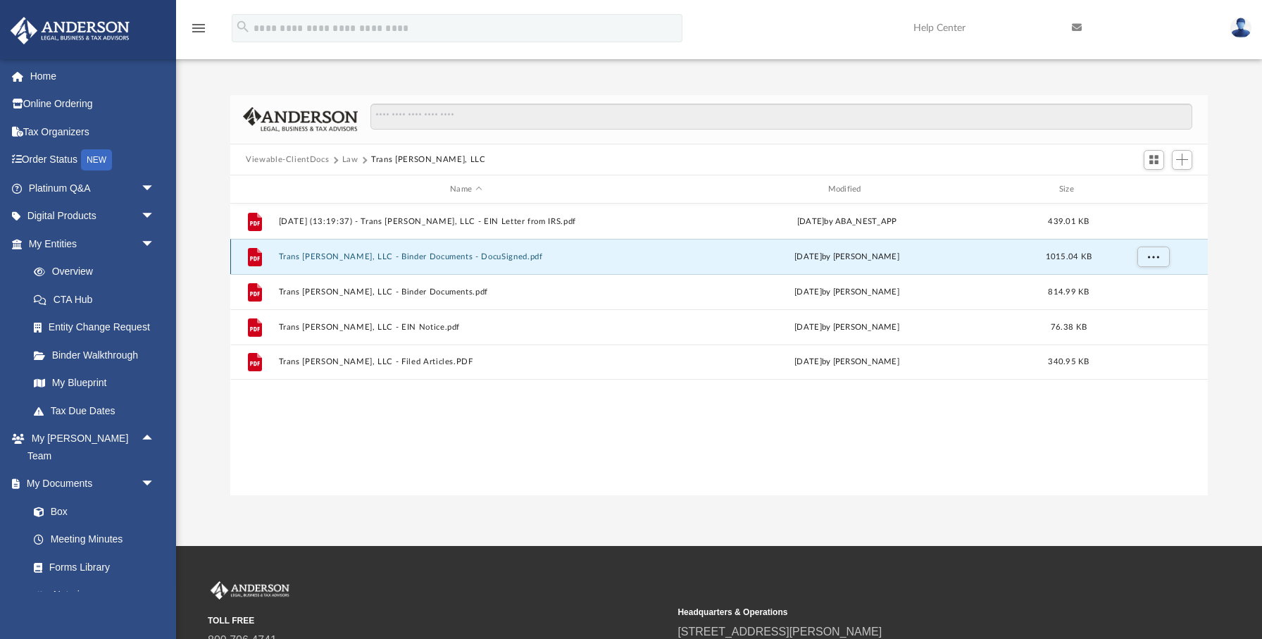
click at [414, 255] on button "Trans [PERSON_NAME], LLC - Binder Documents - DocuSigned.pdf" at bounding box center [466, 256] width 375 height 9
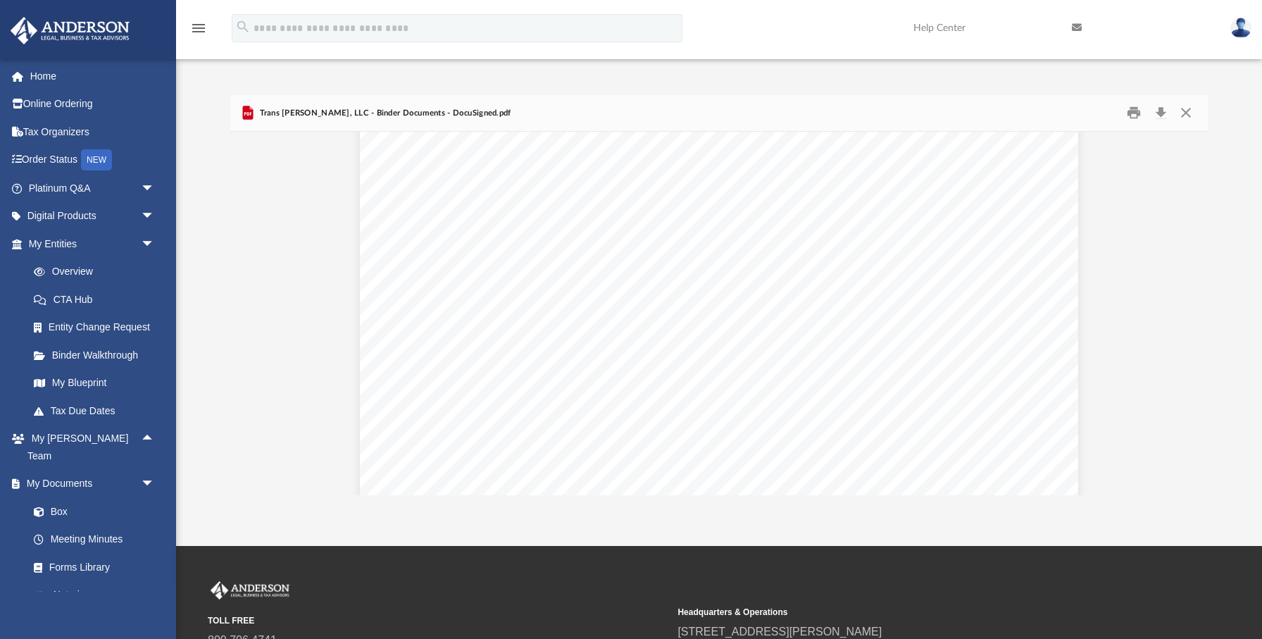
scroll to position [1343, 0]
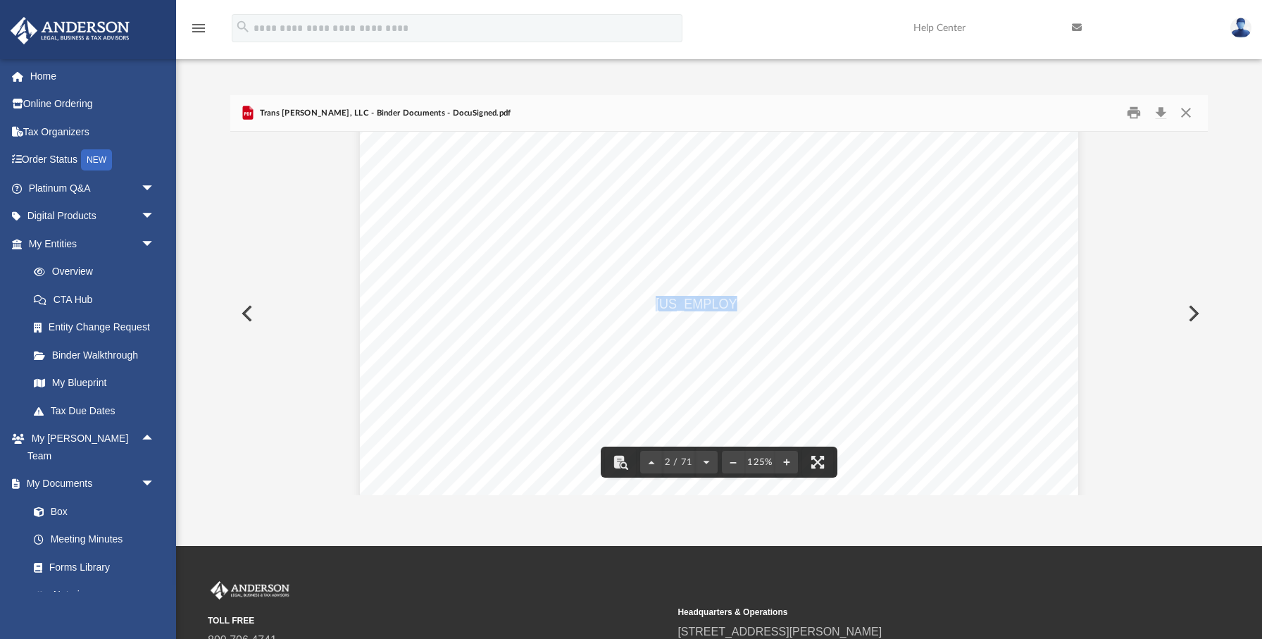
drag, startPoint x: 659, startPoint y: 304, endPoint x: 722, endPoint y: 302, distance: 63.4
click at [722, 302] on span "[US_EMPLOYER_IDENTIFICATION_NUMBER]" at bounding box center [792, 304] width 273 height 14
click at [900, 367] on span "No federal tax return is required for this entity" at bounding box center [786, 373] width 261 height 14
drag, startPoint x: 986, startPoint y: 292, endPoint x: 658, endPoint y: 294, distance: 328.3
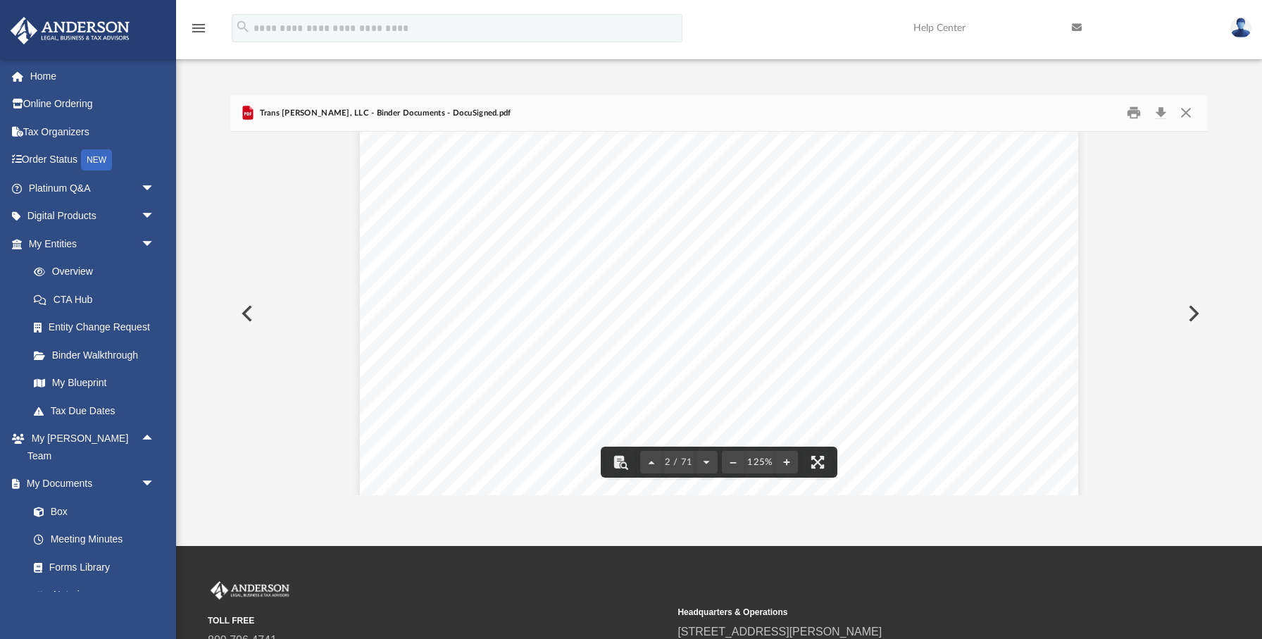
click at [658, 294] on span "[STREET_ADDRESS][PERSON_NAME][US_STATE]" at bounding box center [808, 295] width 304 height 14
click at [873, 375] on div "Overview of Trans [PERSON_NAME], LLC Entity Formation Information State of Orga…" at bounding box center [719, 494] width 719 height 930
click at [1004, 294] on div "Overview of Trans [PERSON_NAME], LLC Entity Formation Information State of Orga…" at bounding box center [719, 494] width 719 height 930
click at [916, 292] on span "[STREET_ADDRESS][PERSON_NAME][US_STATE]" at bounding box center [808, 295] width 304 height 14
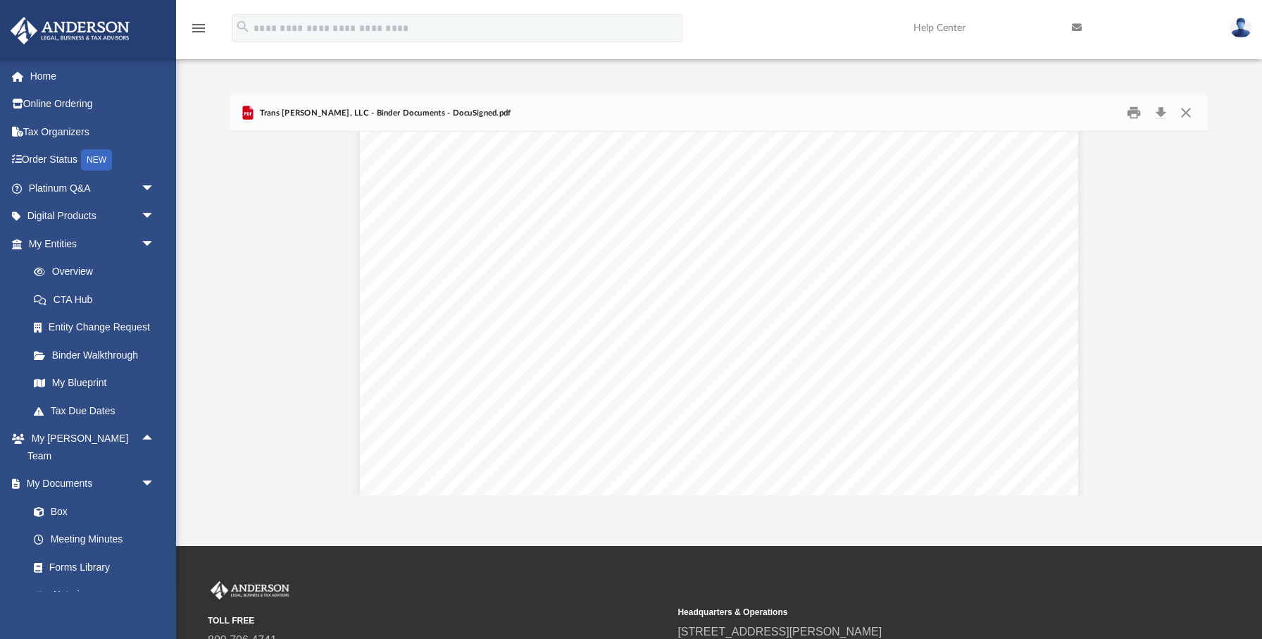
scroll to position [0, 0]
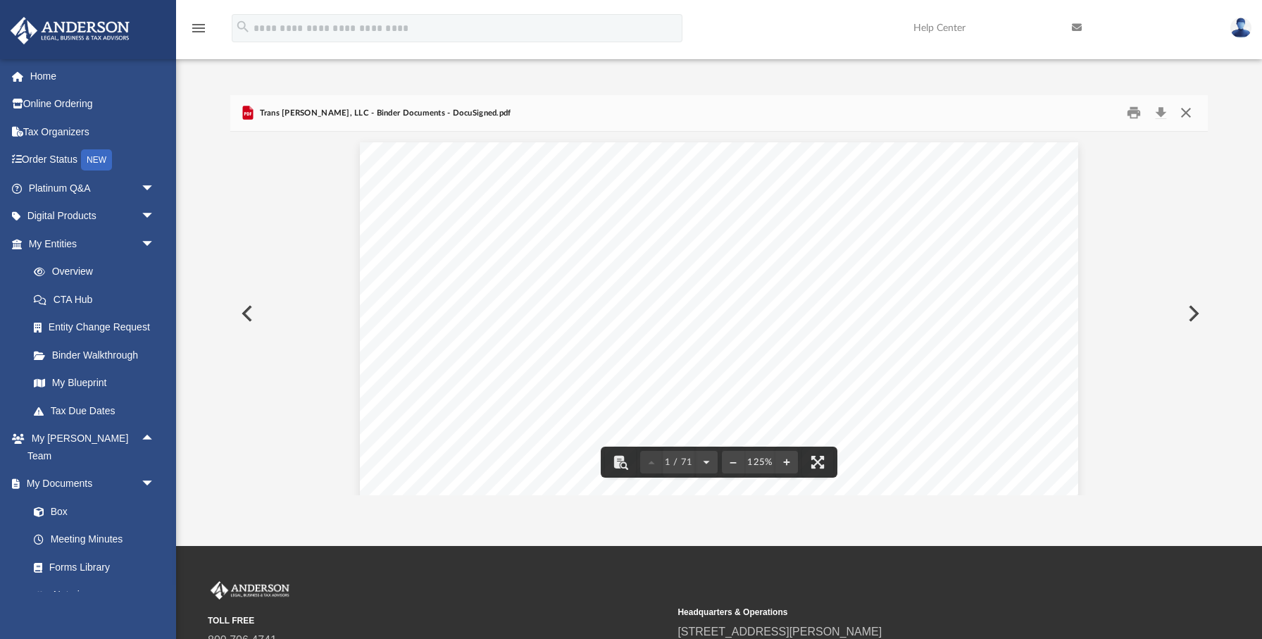
click at [1185, 112] on button "Close" at bounding box center [1186, 113] width 25 height 22
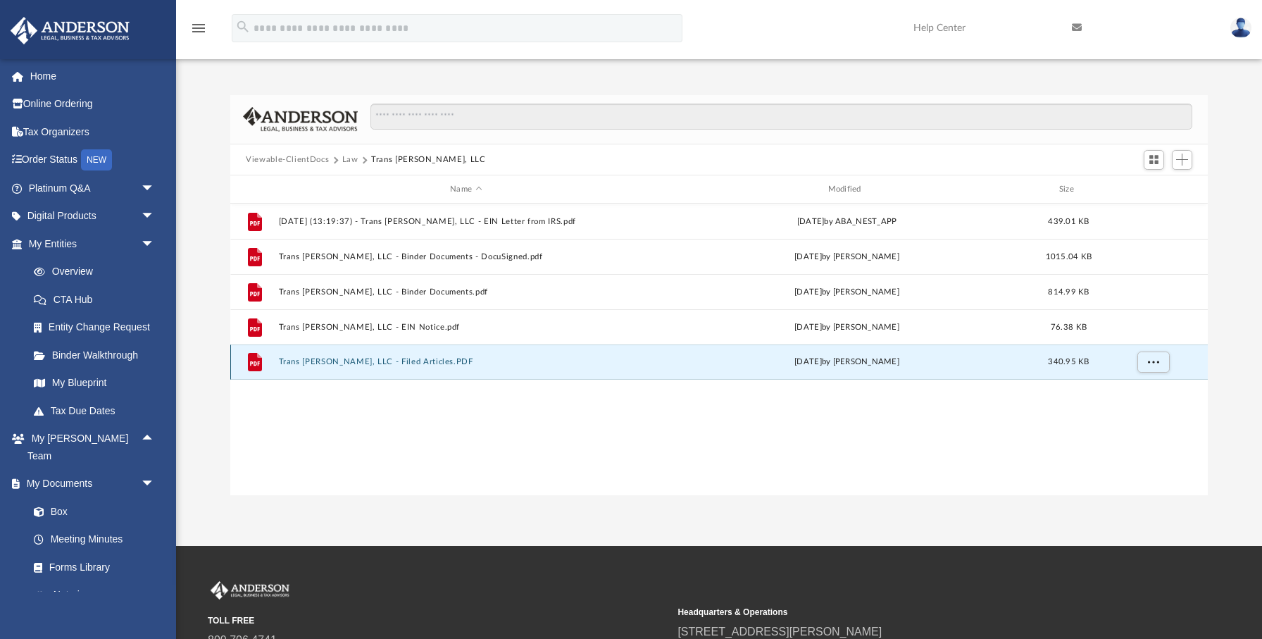
click at [392, 361] on button "Trans [PERSON_NAME], LLC - Filed Articles.PDF" at bounding box center [466, 362] width 375 height 9
